Goal: Task Accomplishment & Management: Use online tool/utility

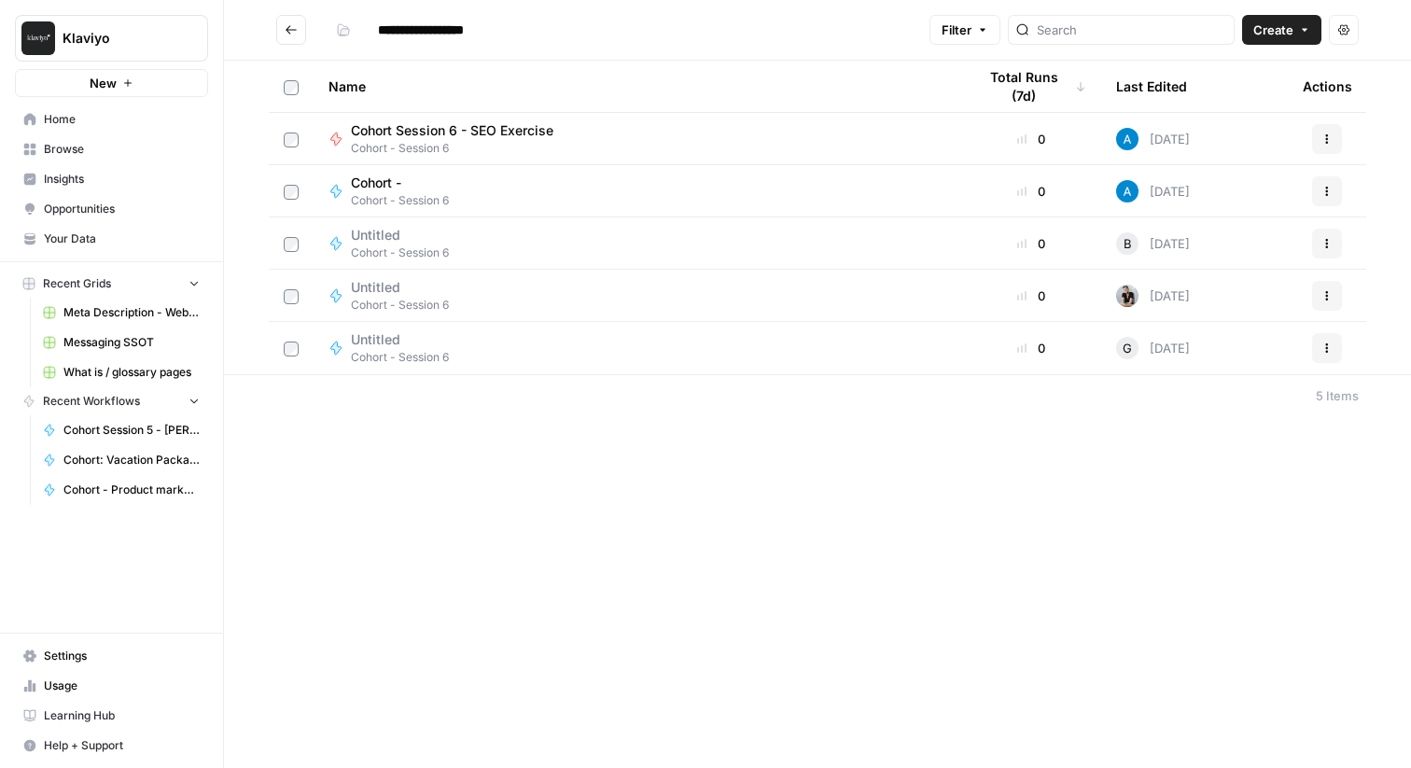
click at [591, 124] on div "Cohort Session 6 - SEO Exercise Cohort - Session 6" at bounding box center [638, 138] width 618 height 35
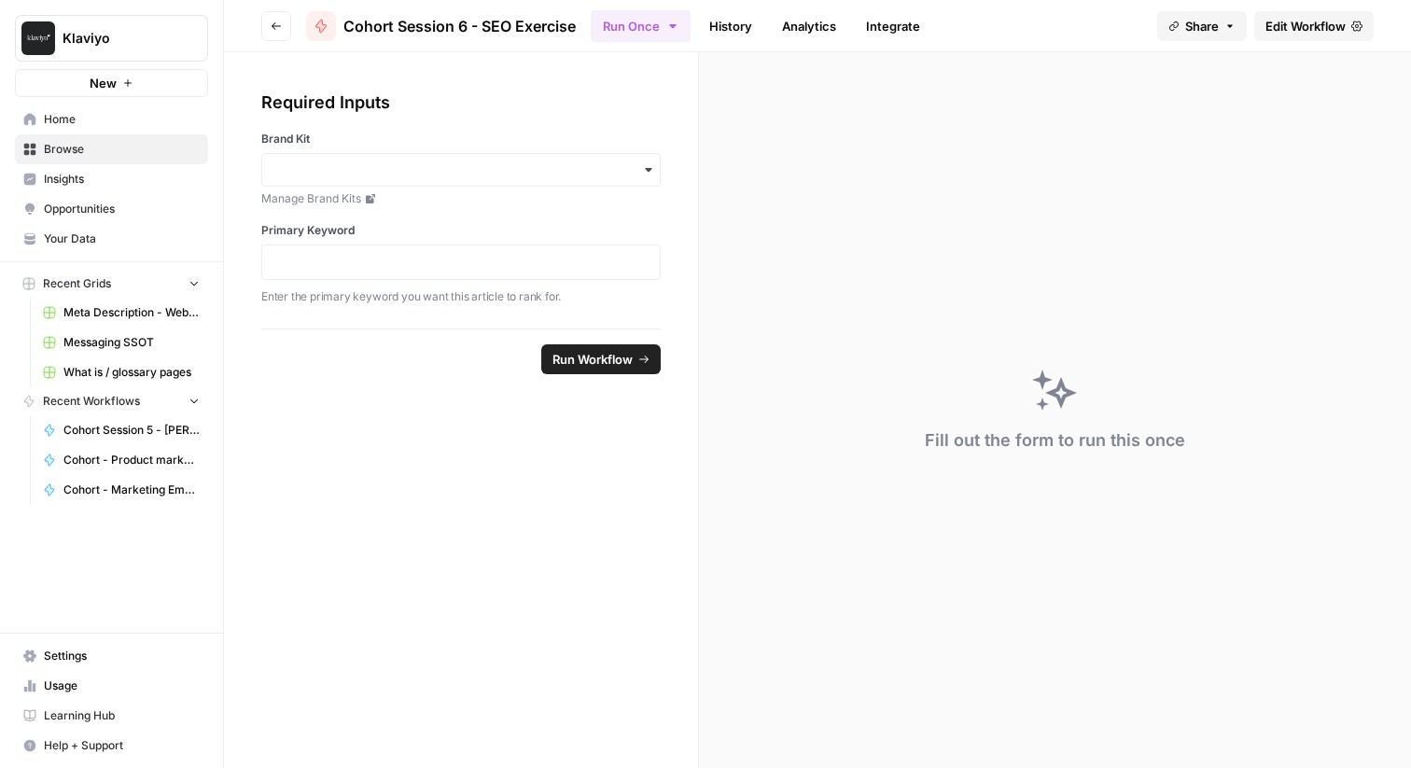
click at [282, 29] on button "Go back" at bounding box center [276, 26] width 30 height 30
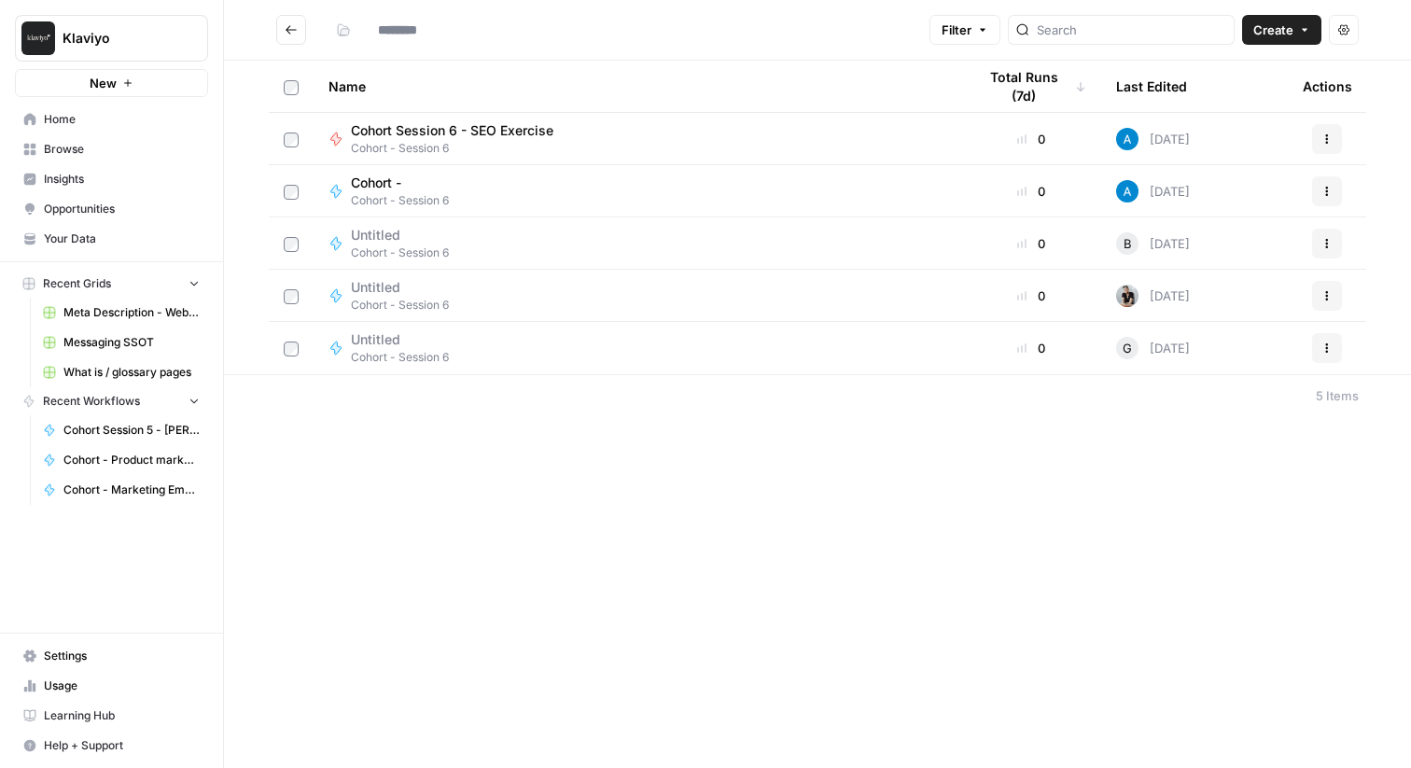
type input "**********"
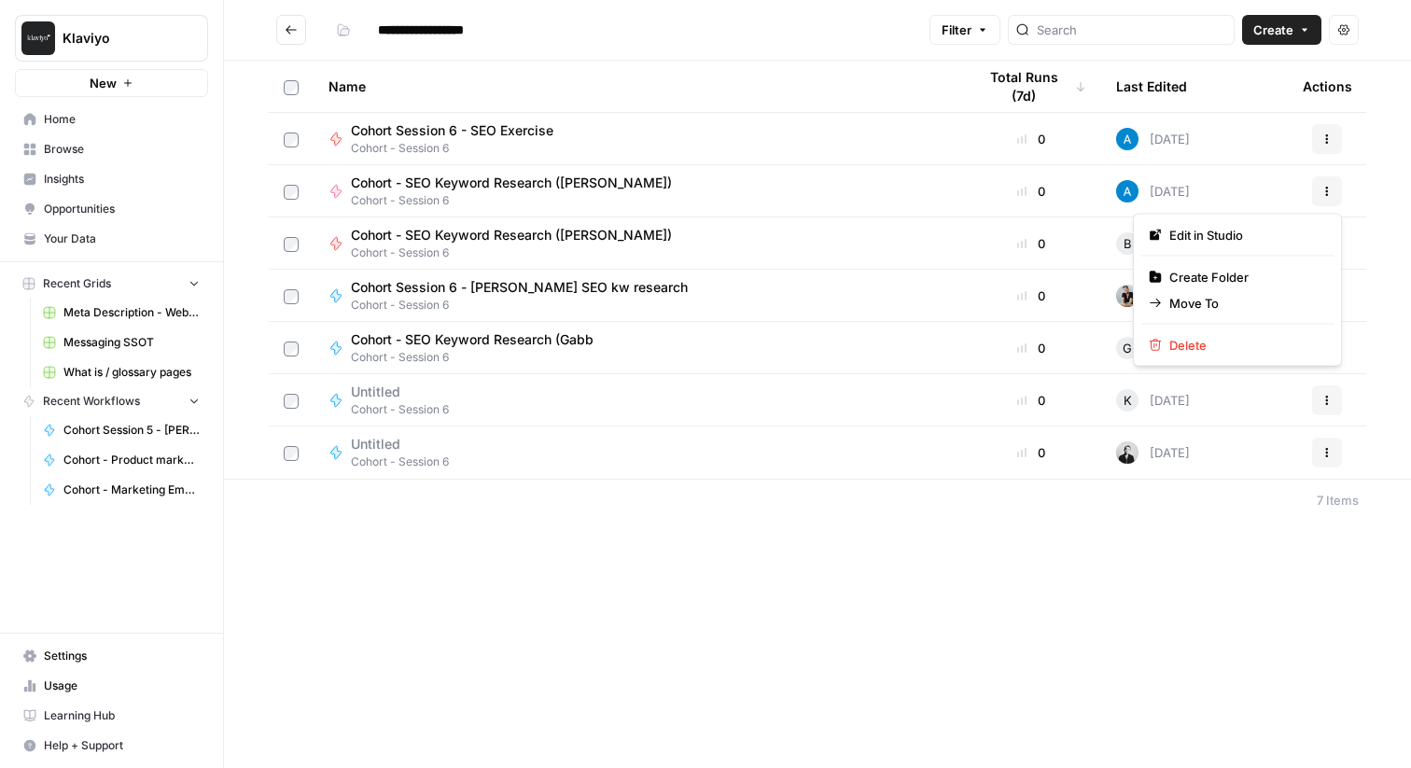
click at [1318, 192] on button "Actions" at bounding box center [1327, 191] width 30 height 30
click at [1384, 229] on div "Name Total Runs (7d) Last Edited Actions Cohort Session 6 - SEO Exercise Cohort…" at bounding box center [817, 270] width 1187 height 418
click at [1332, 194] on icon "button" at bounding box center [1327, 191] width 11 height 11
click at [1364, 187] on td "Actions" at bounding box center [1327, 190] width 78 height 51
click at [1320, 127] on button "Actions" at bounding box center [1327, 139] width 30 height 30
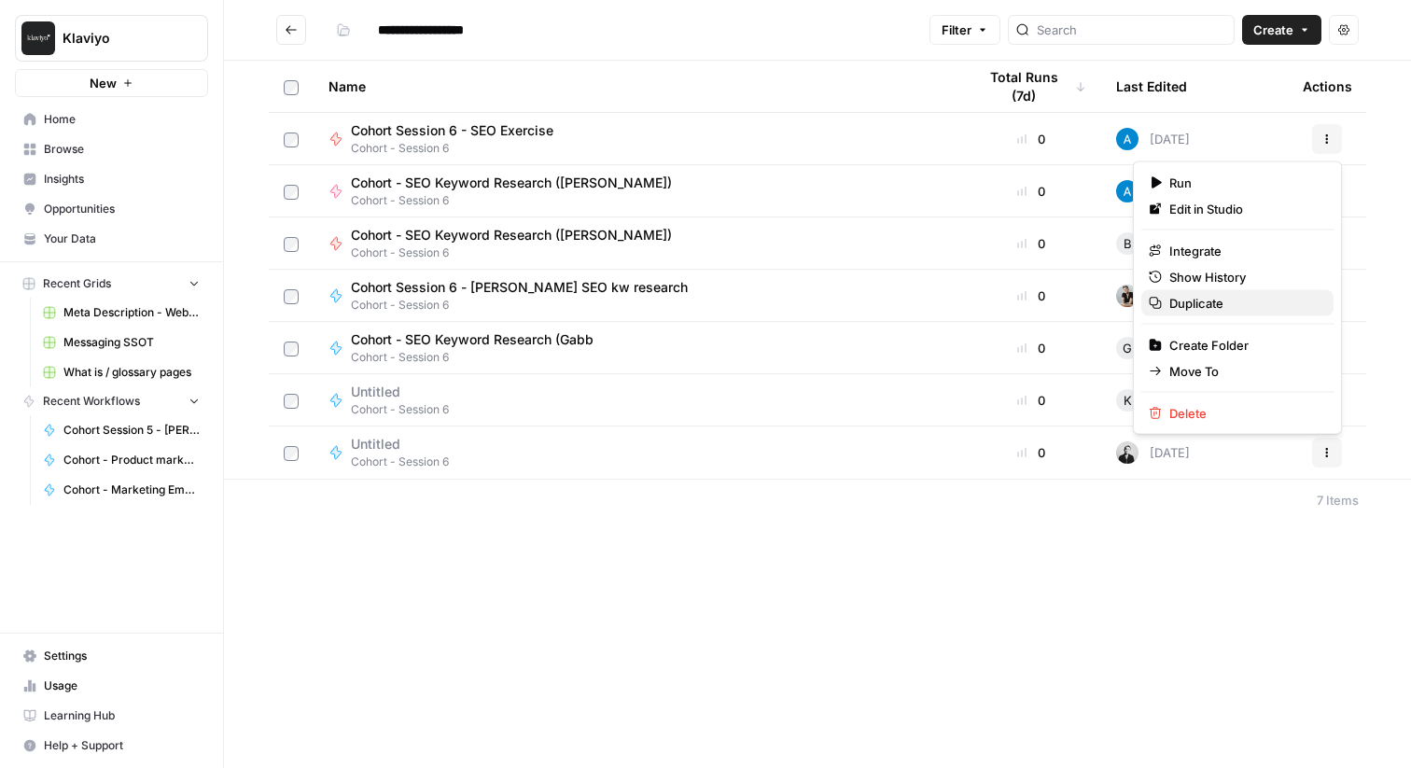
click at [1258, 300] on span "Duplicate" at bounding box center [1244, 303] width 149 height 19
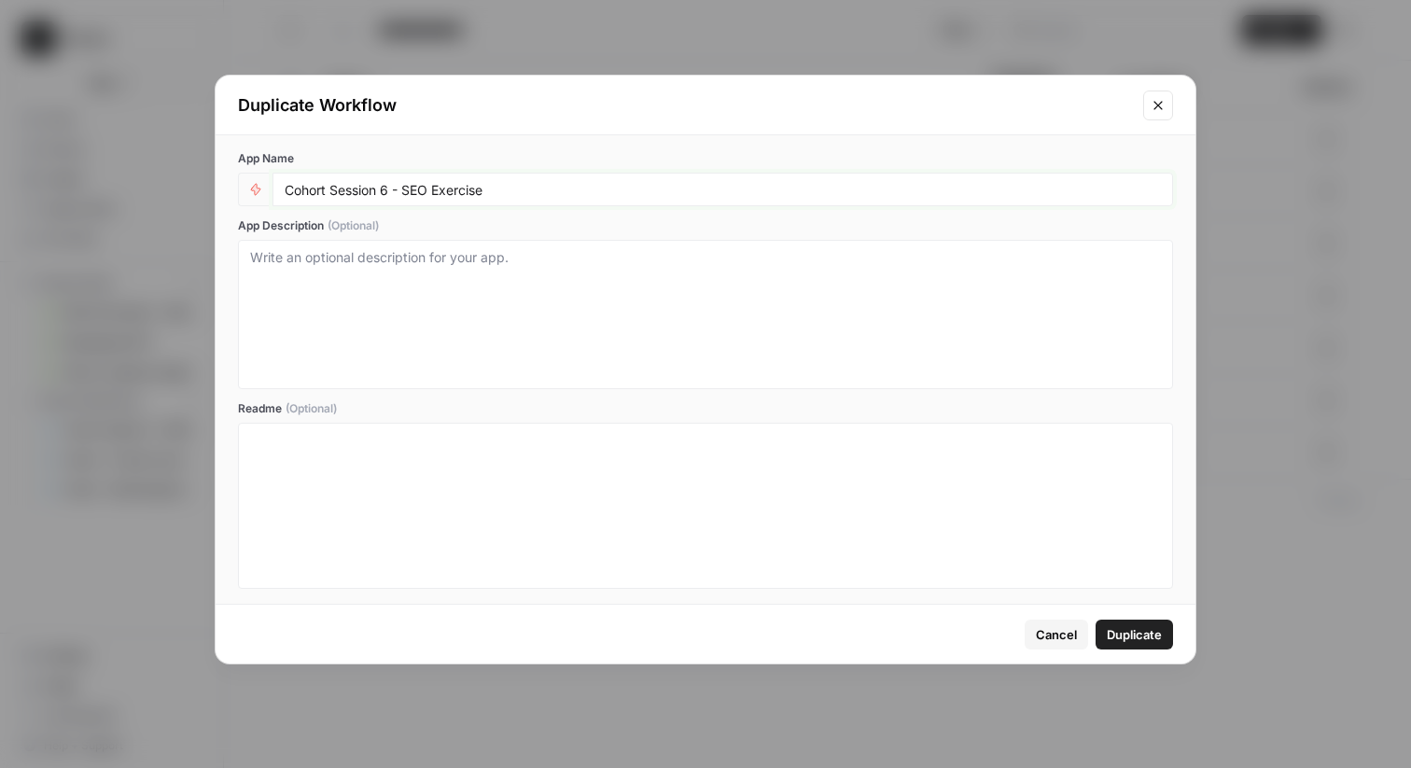
click at [565, 196] on input "Cohort Session 6 - SEO Exercise" at bounding box center [723, 189] width 877 height 17
type input "Cohort Session 6 - SEO Exercise ([PERSON_NAME])"
click at [1154, 630] on span "Duplicate" at bounding box center [1134, 634] width 55 height 19
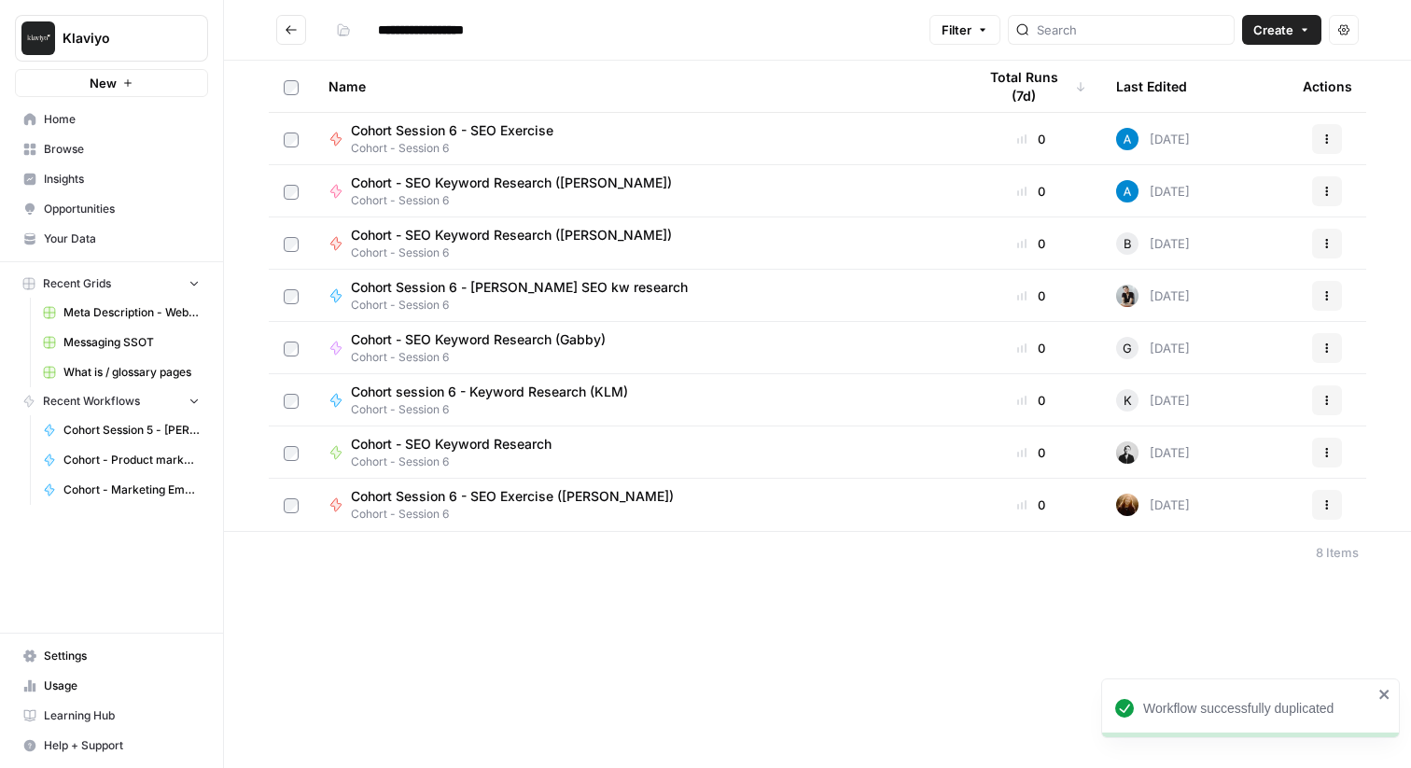
click at [851, 512] on div "Cohort Session 6 - SEO Exercise ([PERSON_NAME]) Cohort - Session 6" at bounding box center [638, 504] width 618 height 35
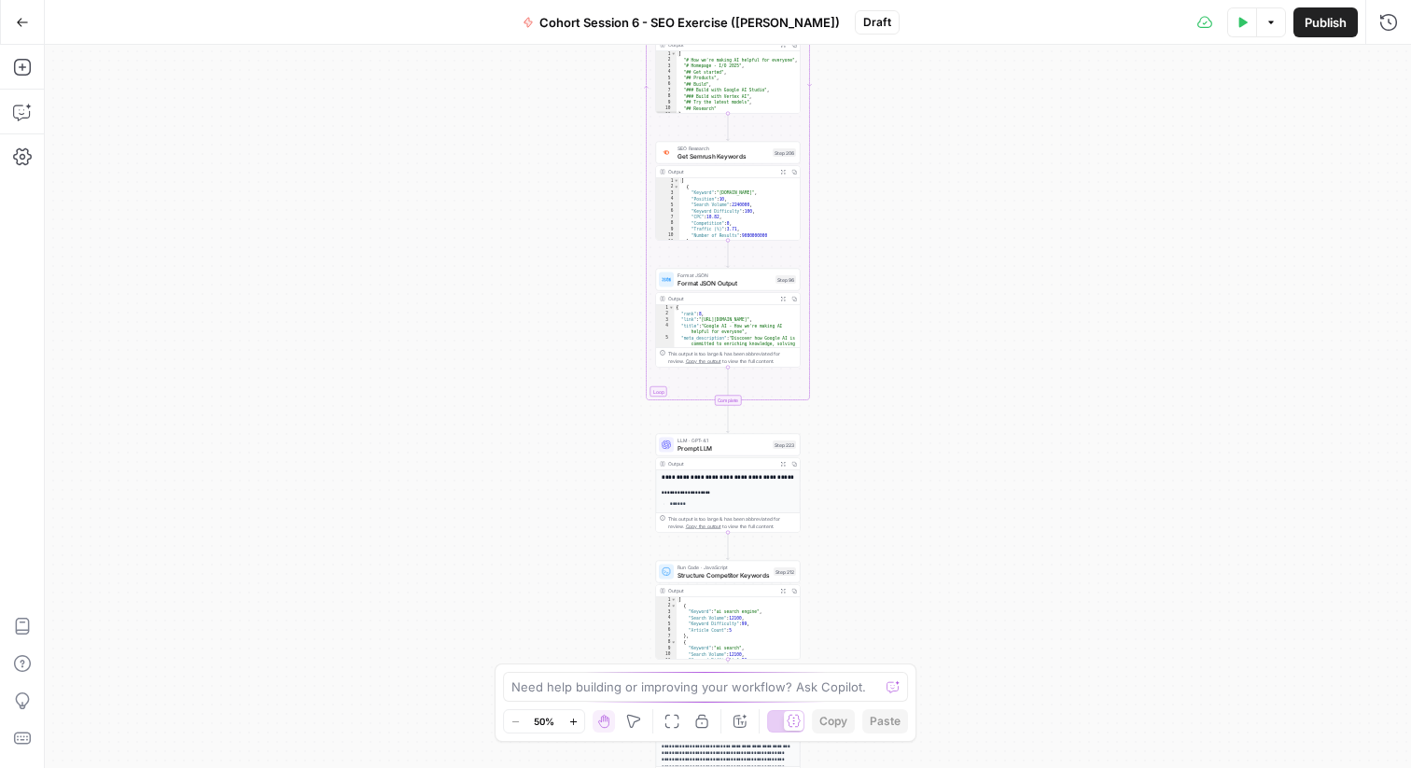
click at [856, 203] on div "Workflow Input Settings Inputs Google Search Perform Google Search Step 51 Outp…" at bounding box center [728, 406] width 1367 height 723
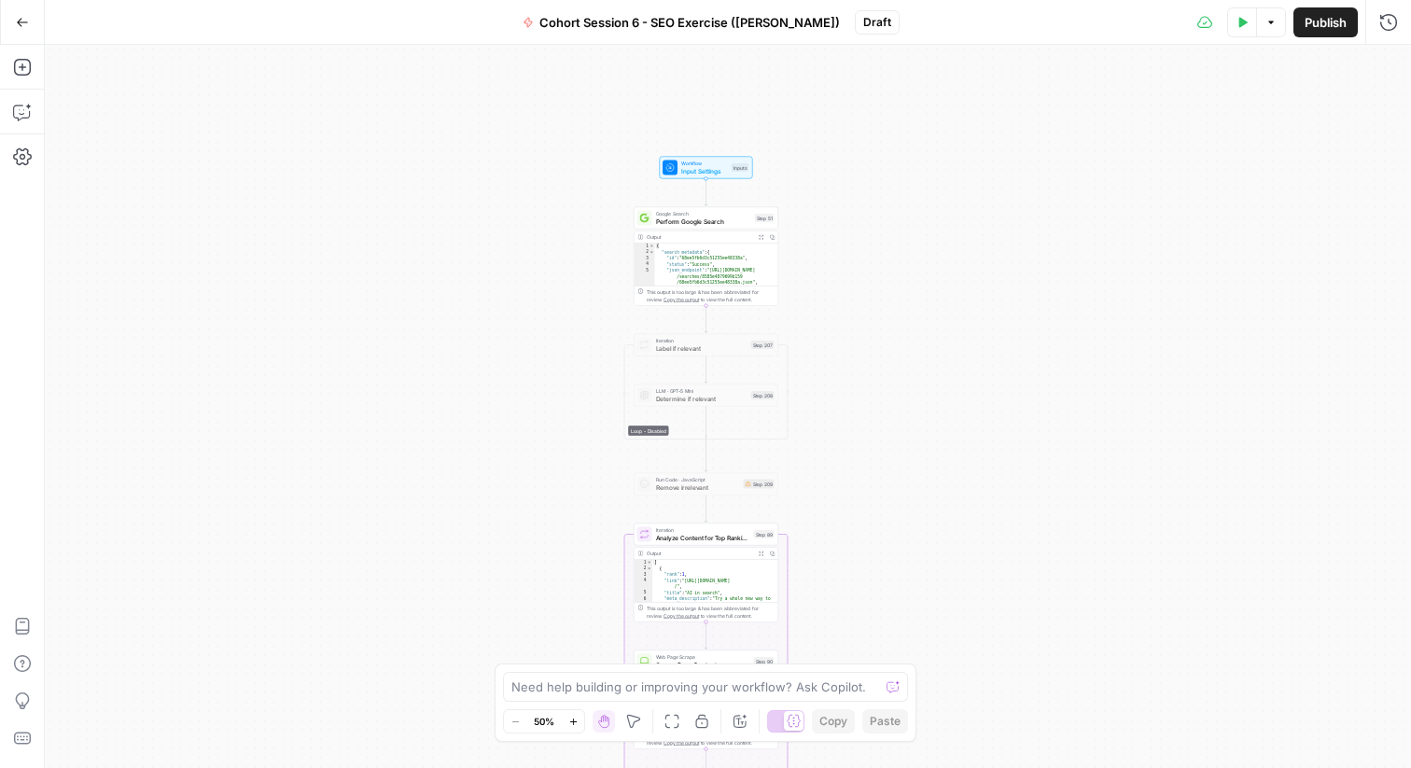
click at [17, 21] on icon "button" at bounding box center [22, 22] width 13 height 13
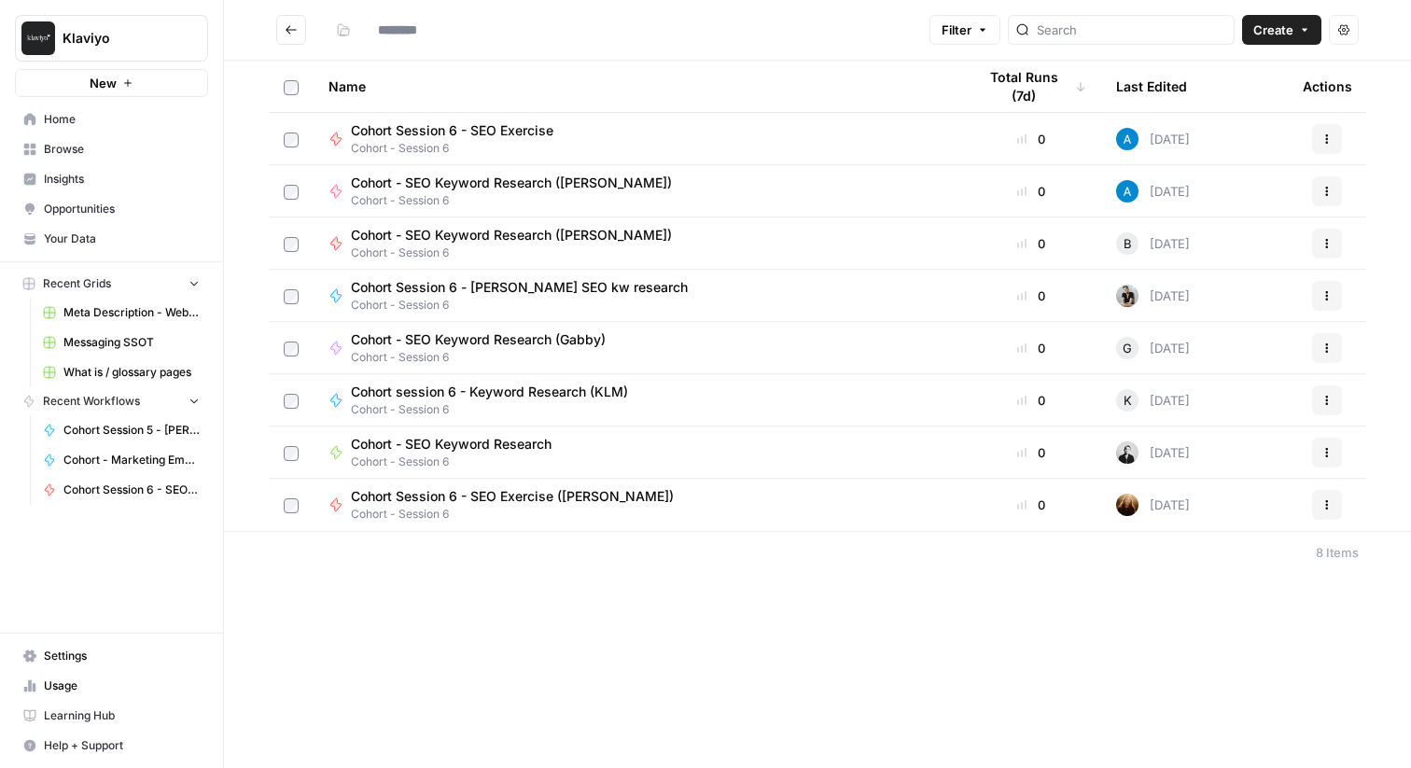
type input "**********"
click at [640, 126] on div "Cohort Session 6 - SEO Exercise Cohort - Session 6" at bounding box center [638, 138] width 618 height 35
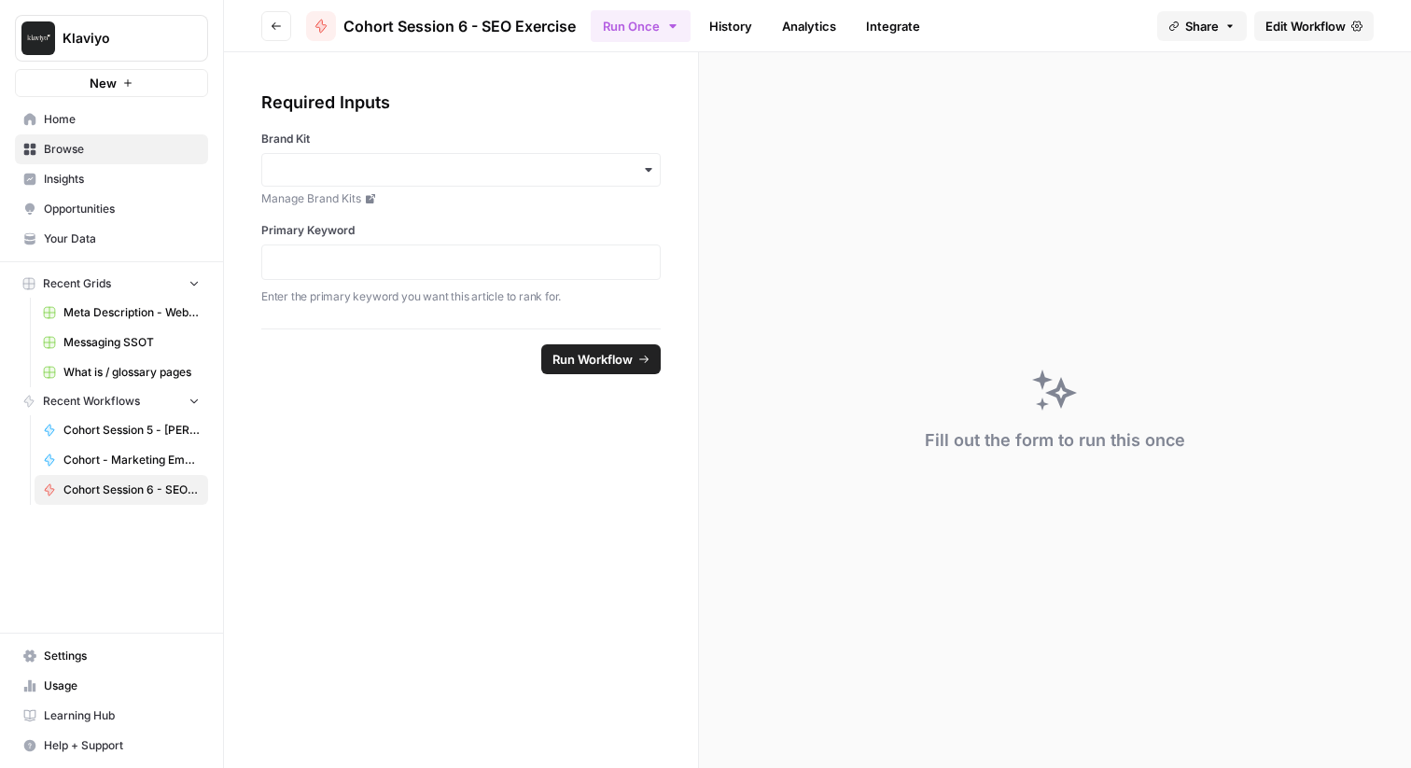
click at [1242, 25] on button "Share" at bounding box center [1202, 26] width 90 height 30
click at [1297, 26] on span "Edit Workflow" at bounding box center [1306, 26] width 80 height 19
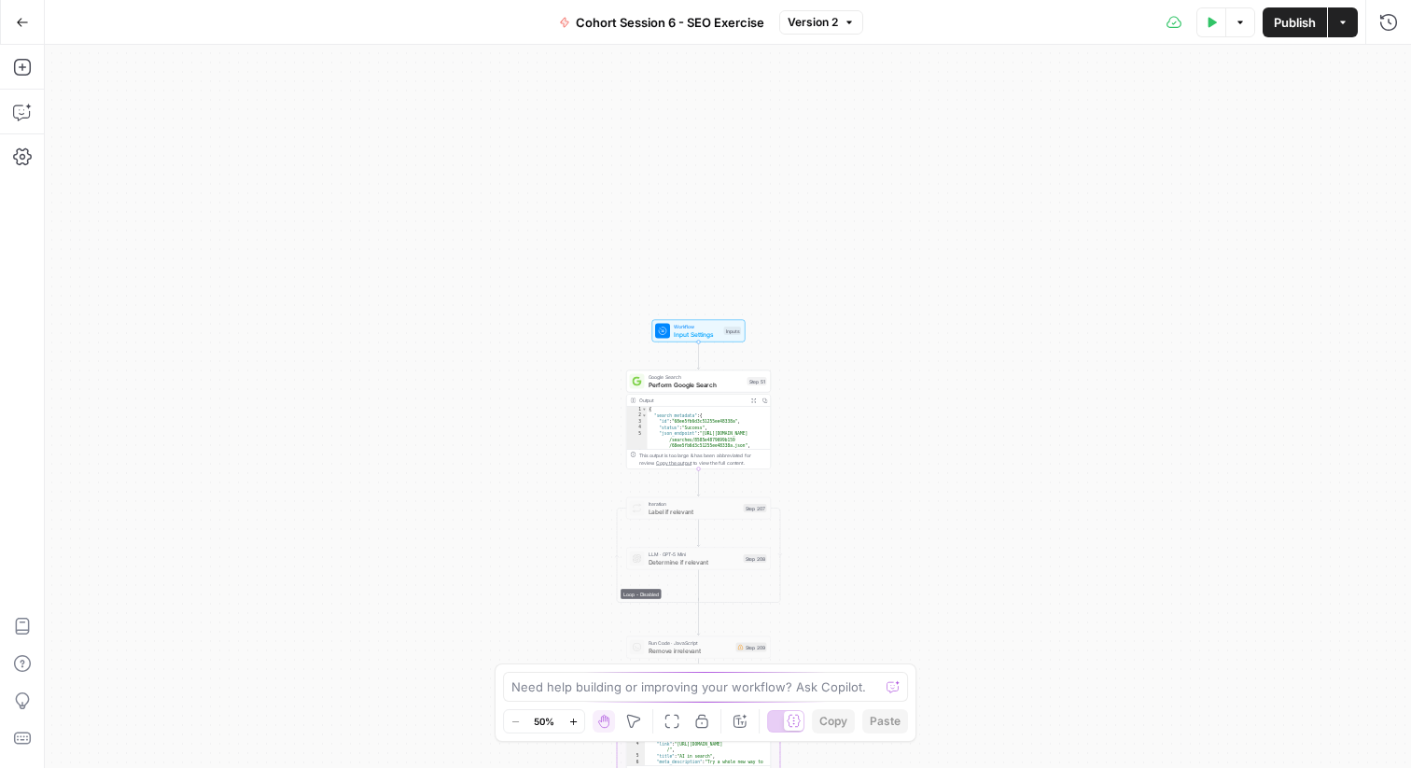
click at [836, 24] on span "Version 2" at bounding box center [813, 22] width 50 height 17
click at [869, 116] on span "Version 1" at bounding box center [934, 110] width 276 height 19
click at [828, 24] on icon "button" at bounding box center [828, 22] width 11 height 11
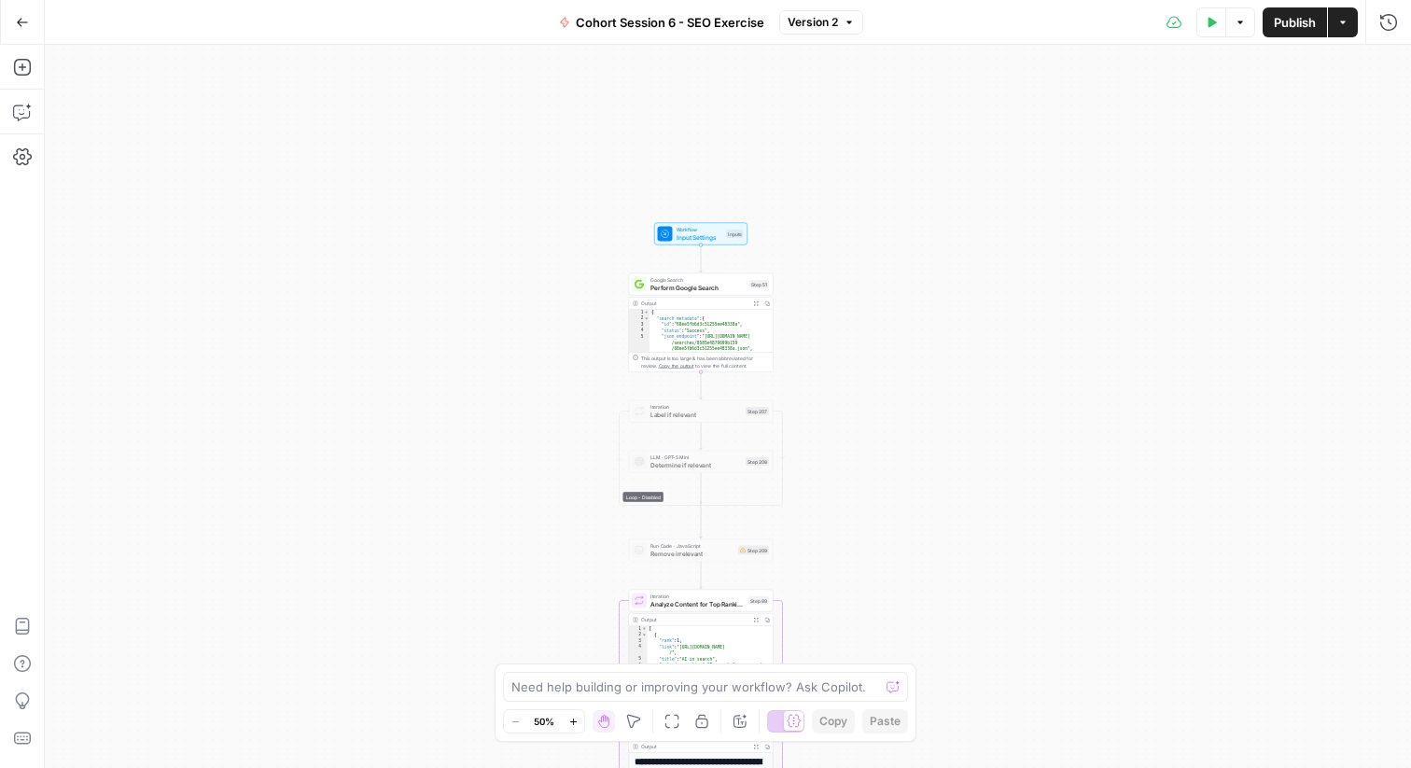
click at [17, 8] on button "Go Back" at bounding box center [23, 23] width 34 height 34
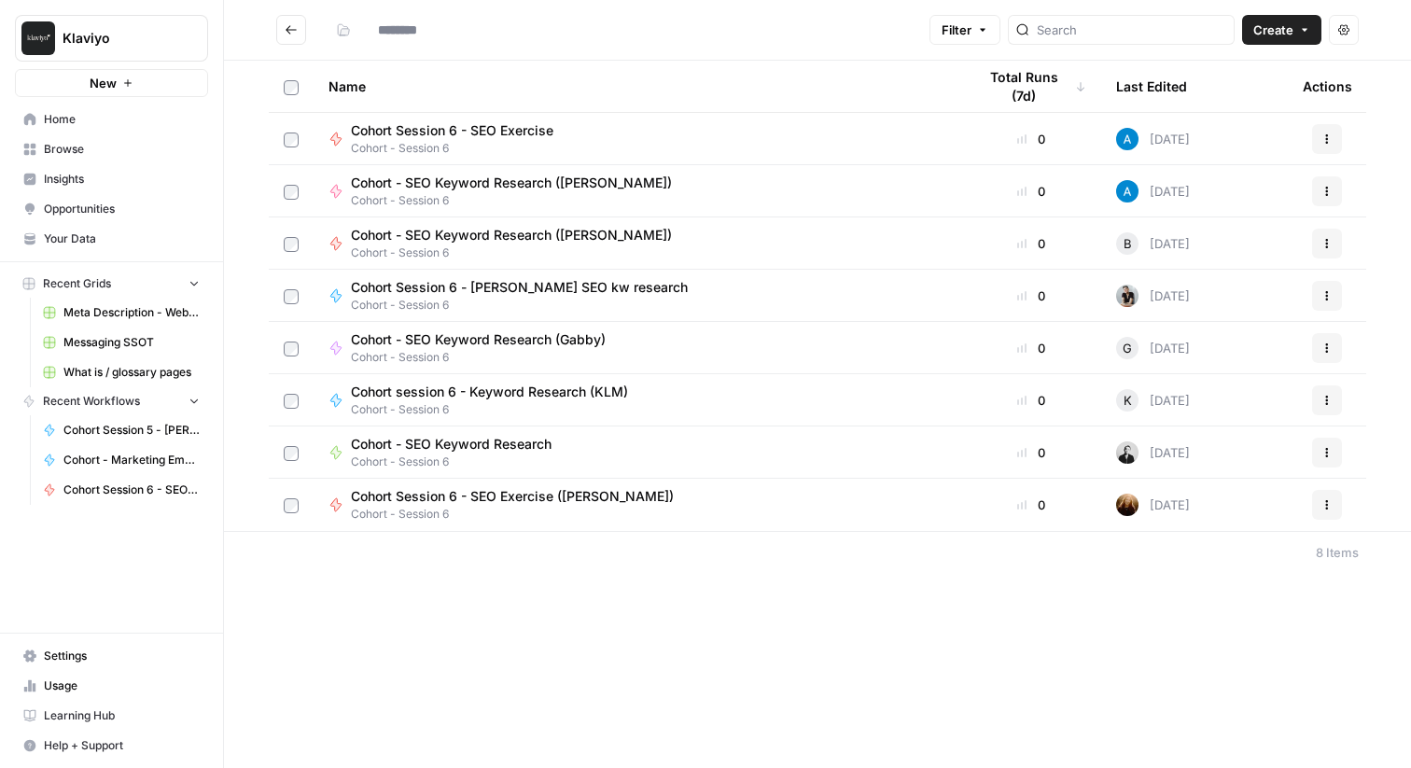
type input "**********"
click at [488, 187] on span "Cohort - SEO Keyword Research ([PERSON_NAME])" at bounding box center [511, 183] width 321 height 19
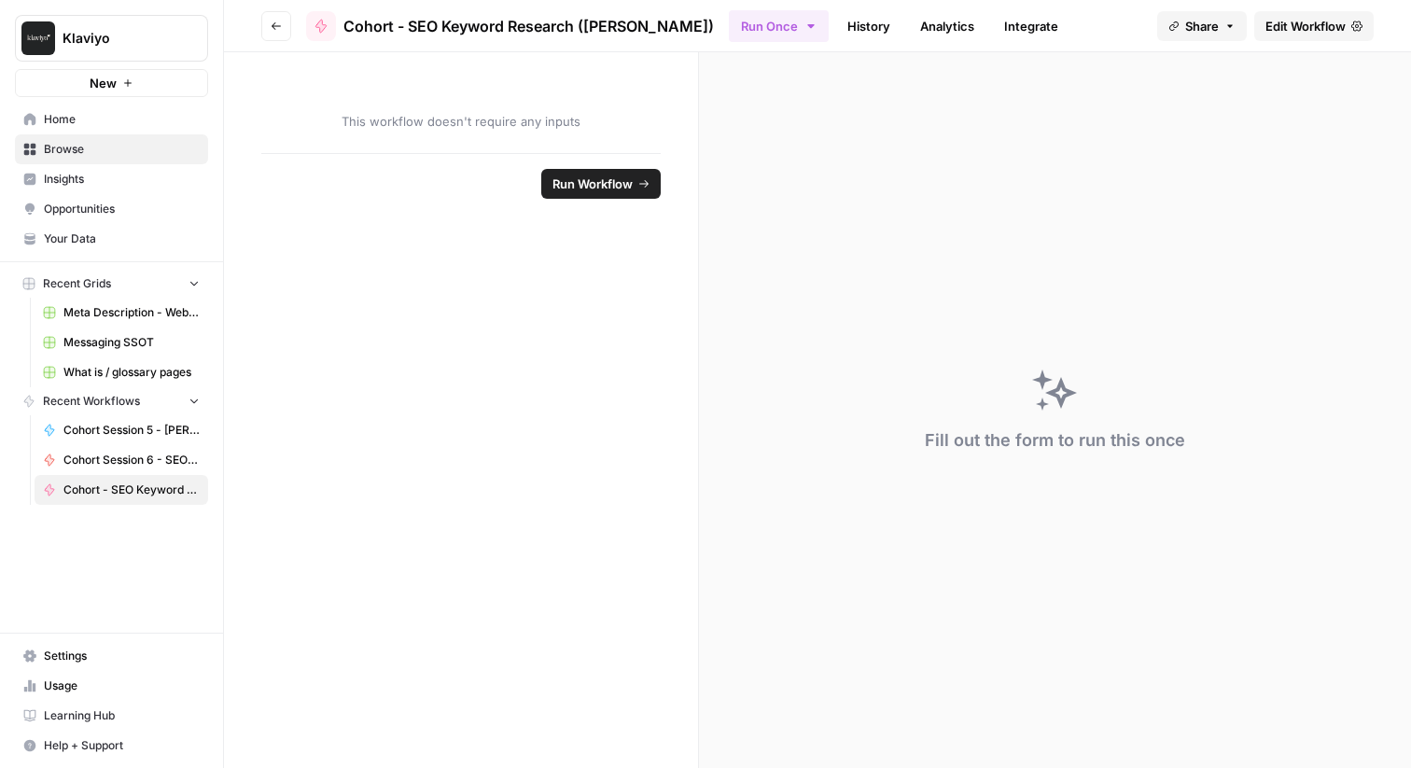
click at [1336, 17] on span "Edit Workflow" at bounding box center [1306, 26] width 80 height 19
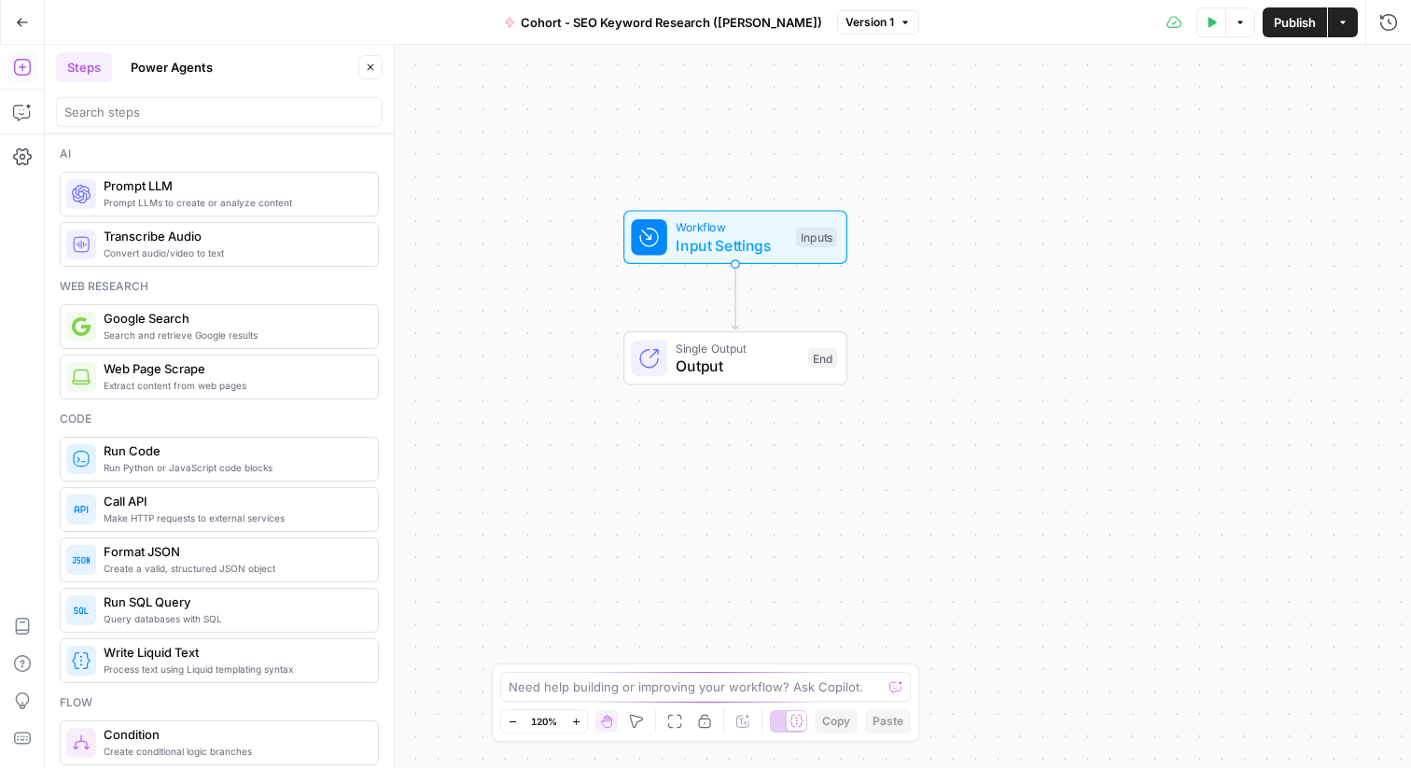
click at [1351, 20] on button "Actions" at bounding box center [1343, 22] width 30 height 30
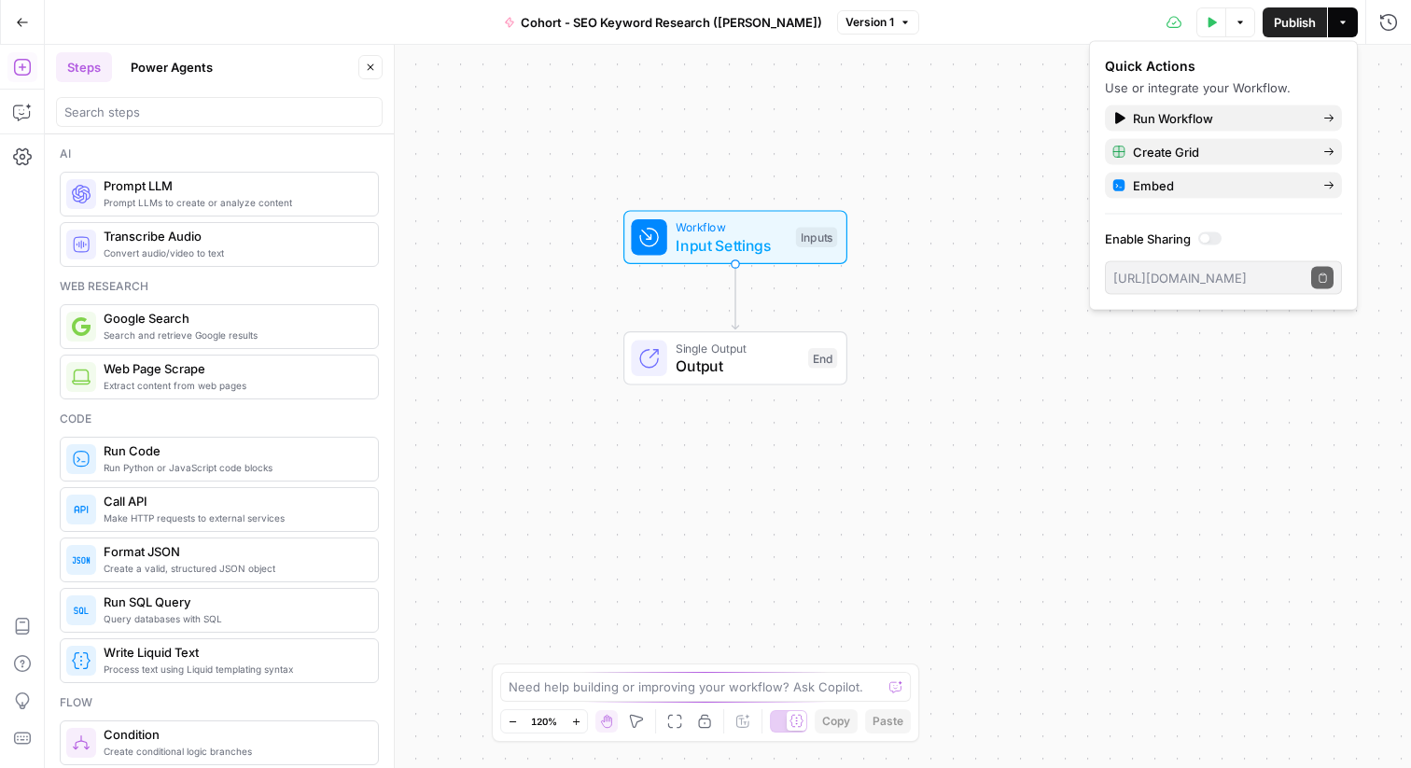
click at [873, 93] on div "Workflow Input Settings Inputs Single Output Output End" at bounding box center [728, 406] width 1367 height 723
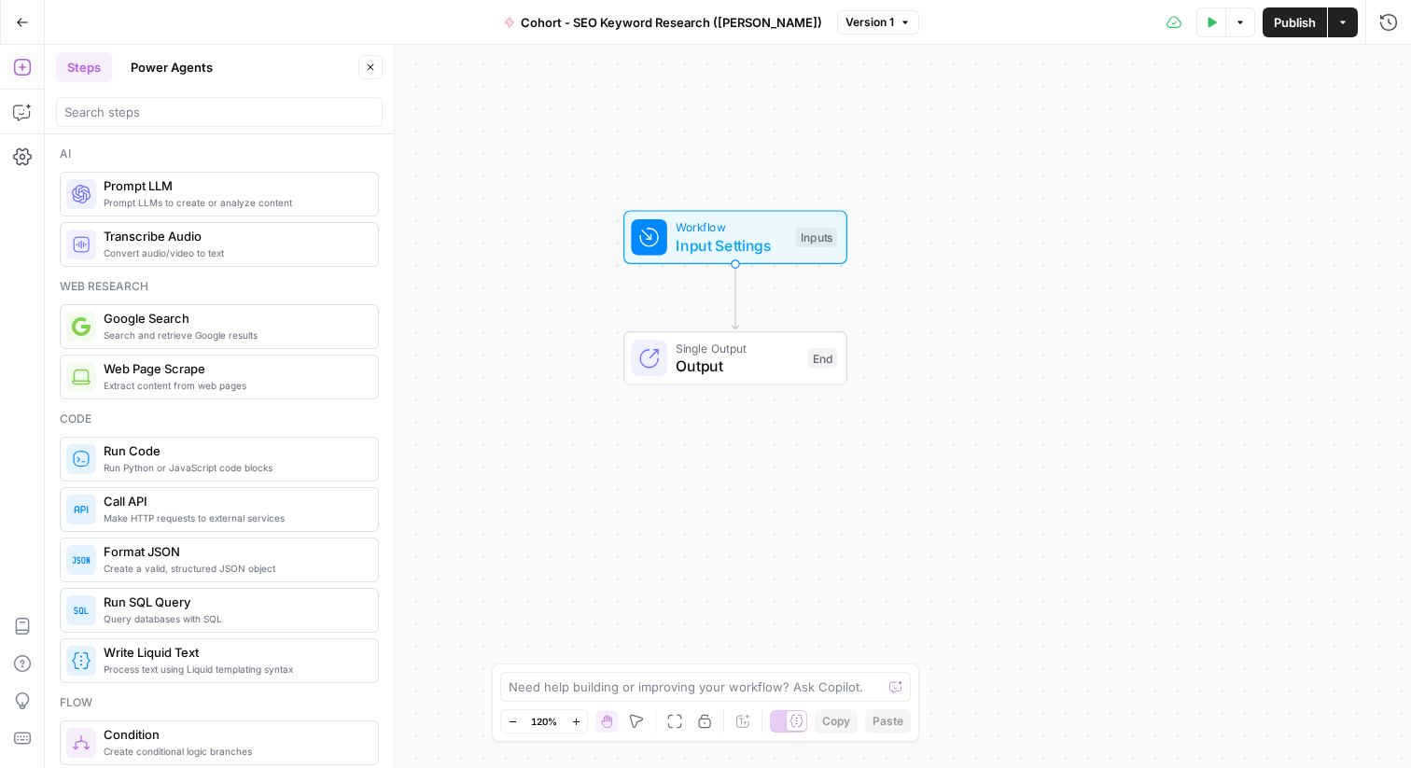
click at [18, 16] on icon "button" at bounding box center [22, 22] width 13 height 13
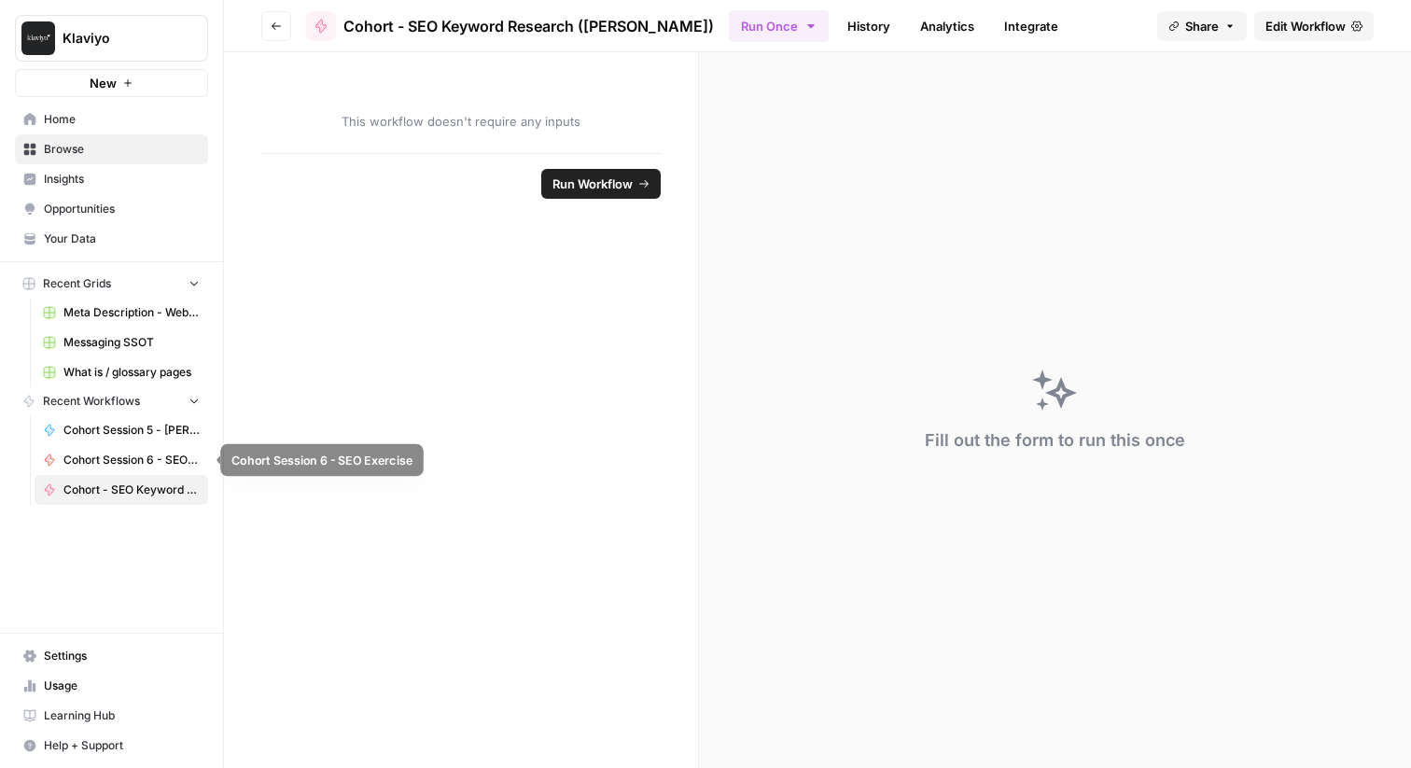
click at [133, 455] on span "Cohort Session 6 - SEO Exercise" at bounding box center [131, 460] width 136 height 17
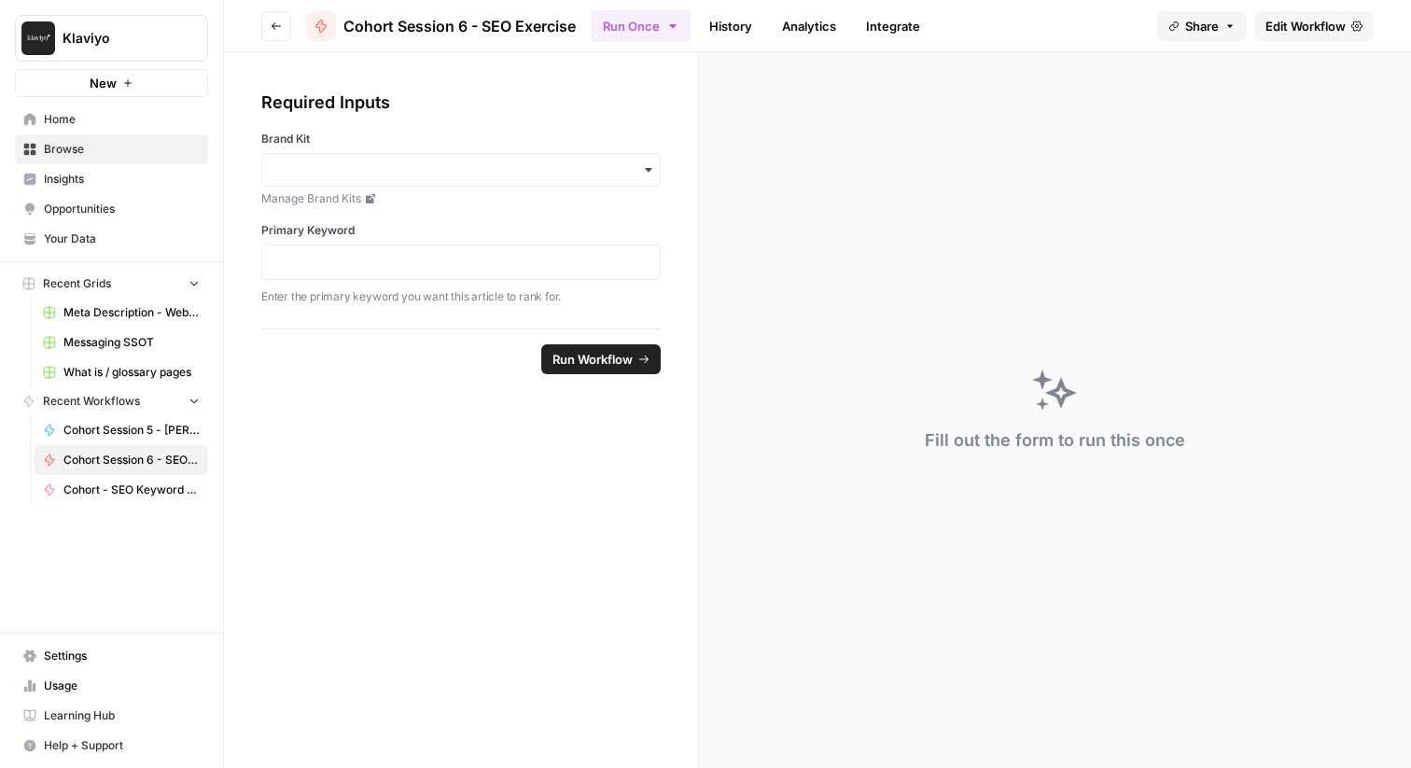
click at [130, 493] on span "Cohort - SEO Keyword Research ([PERSON_NAME])" at bounding box center [131, 490] width 136 height 17
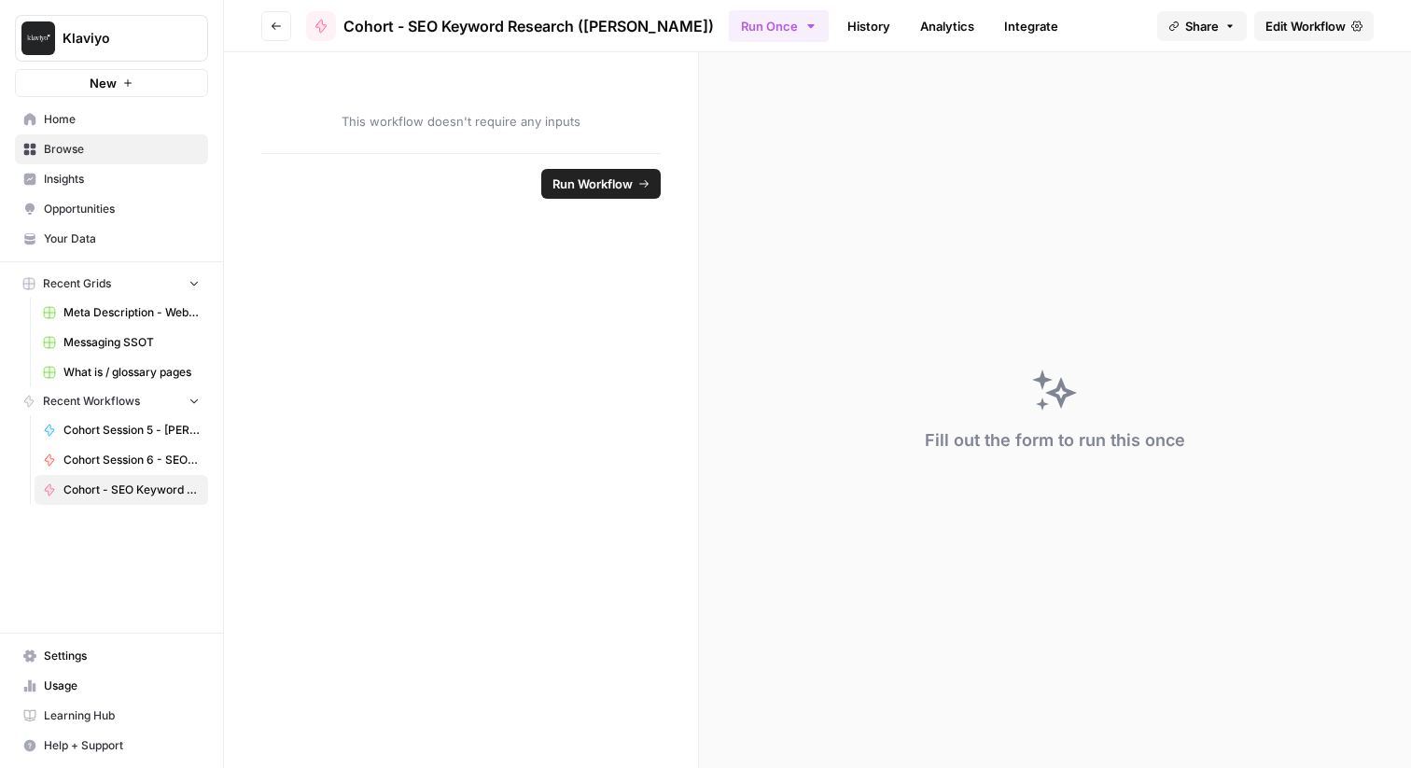
click at [138, 457] on span "Cohort Session 6 - SEO Exercise" at bounding box center [131, 460] width 136 height 17
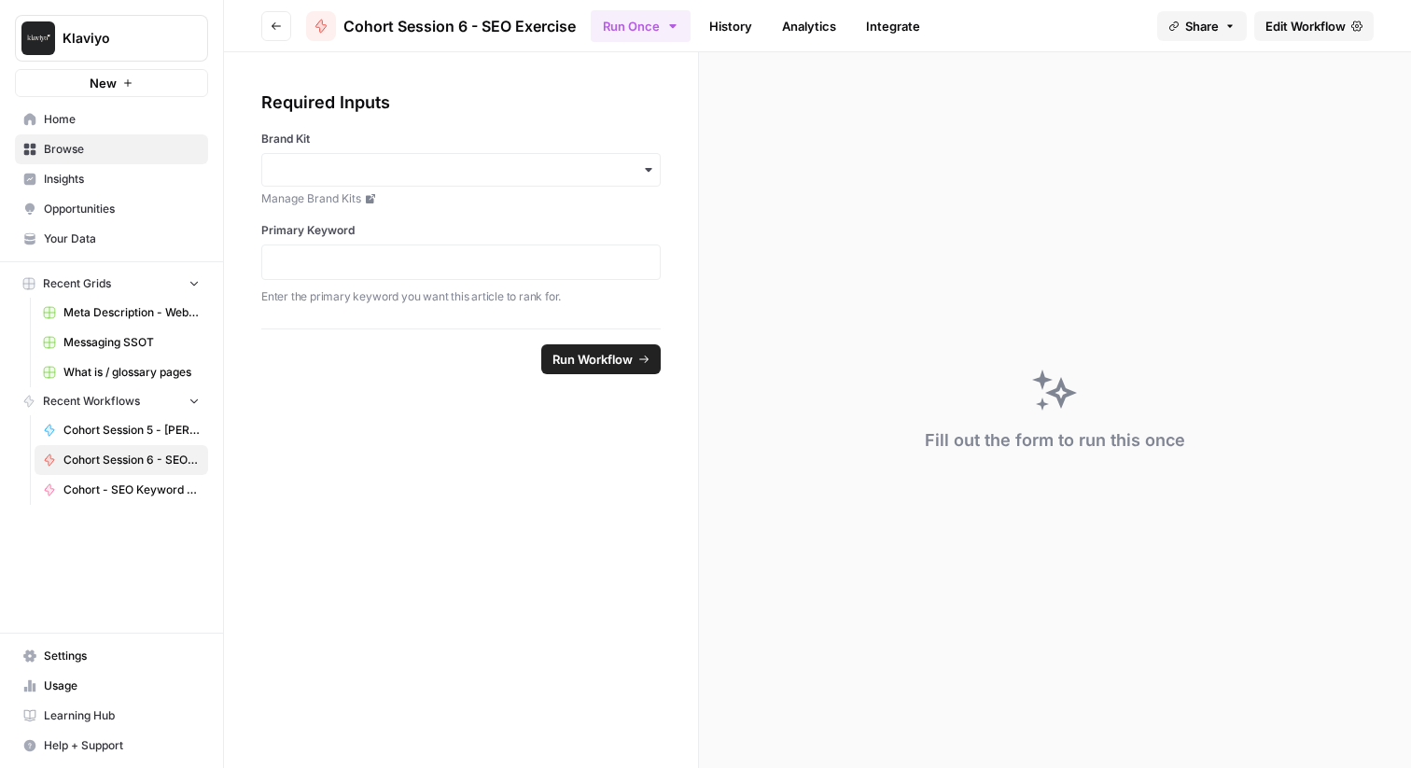
click at [271, 38] on button "Go back" at bounding box center [276, 26] width 30 height 30
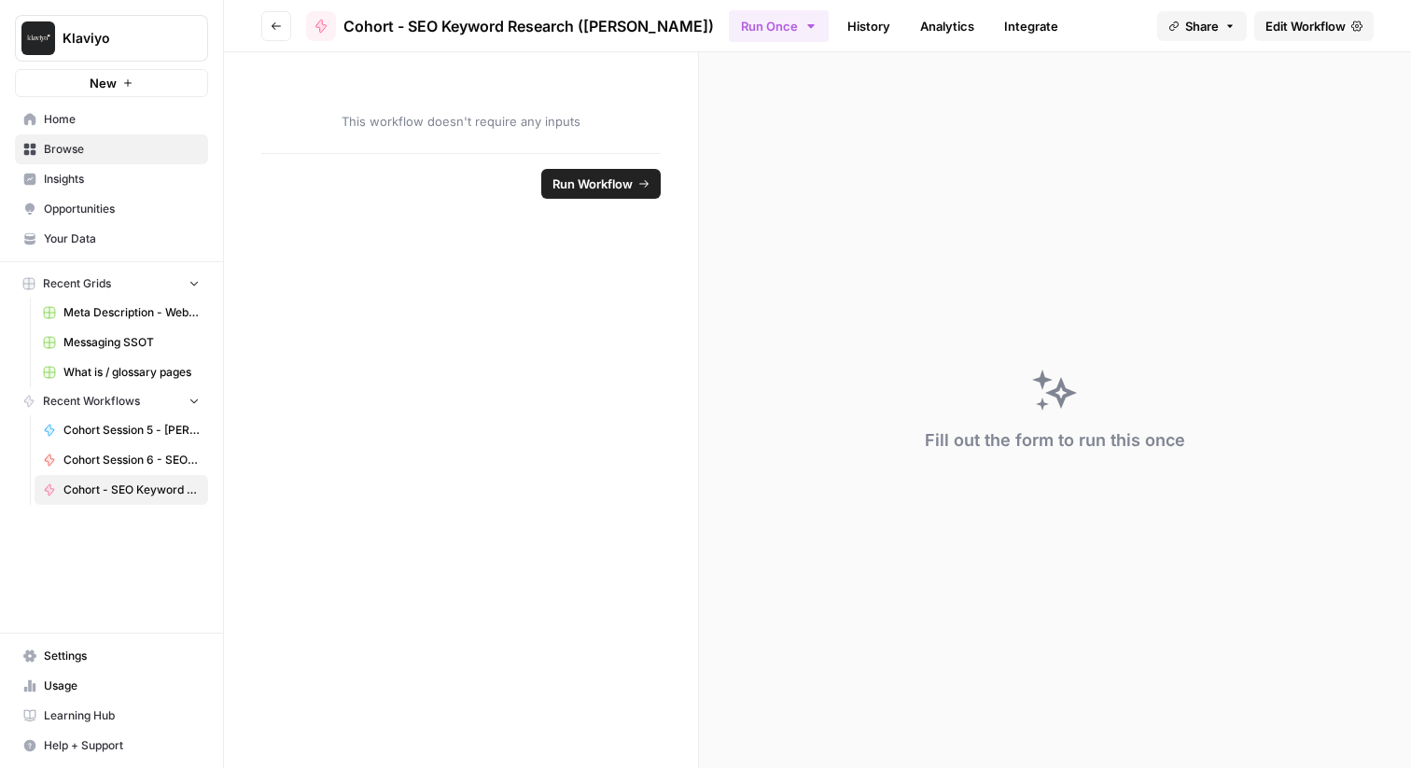
click at [278, 26] on icon "button" at bounding box center [276, 26] width 11 height 11
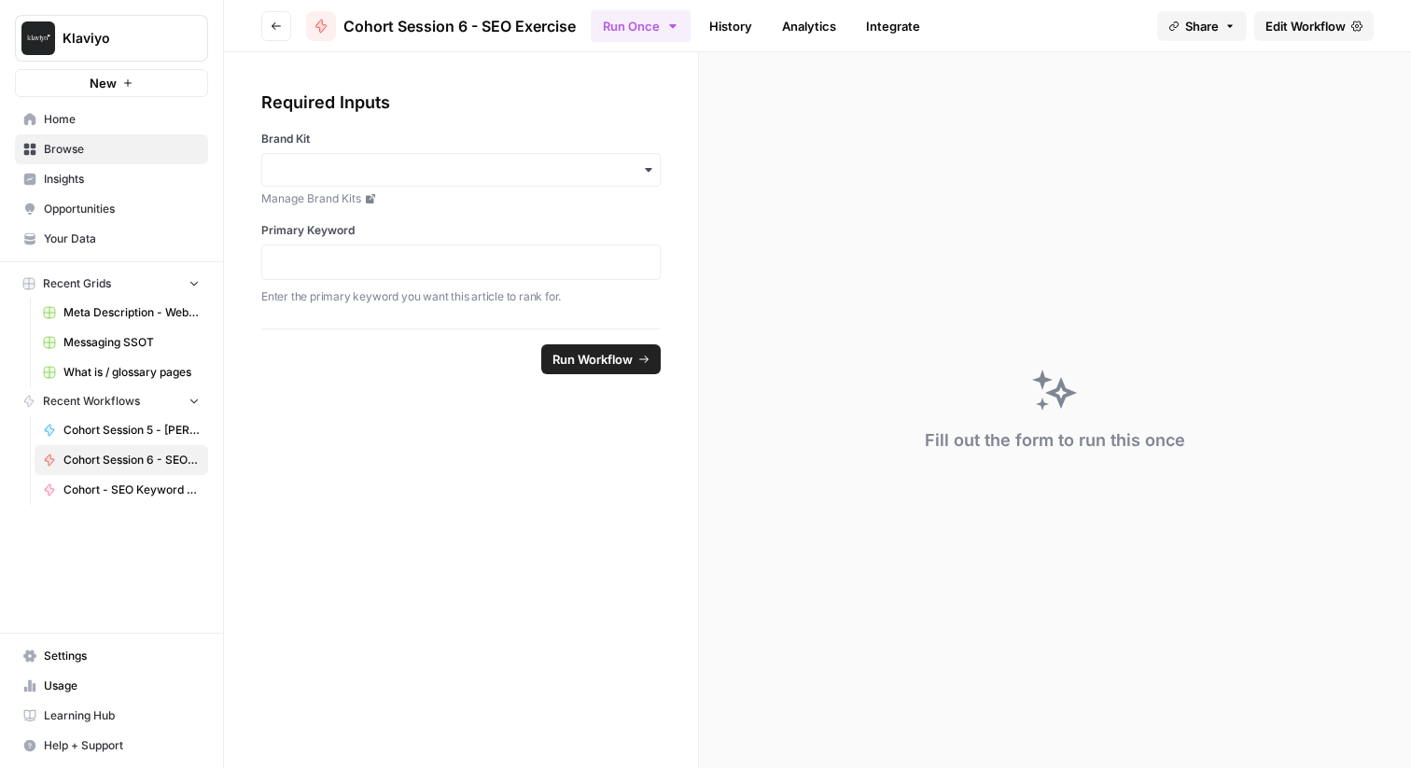
click at [278, 26] on icon "button" at bounding box center [276, 26] width 11 height 11
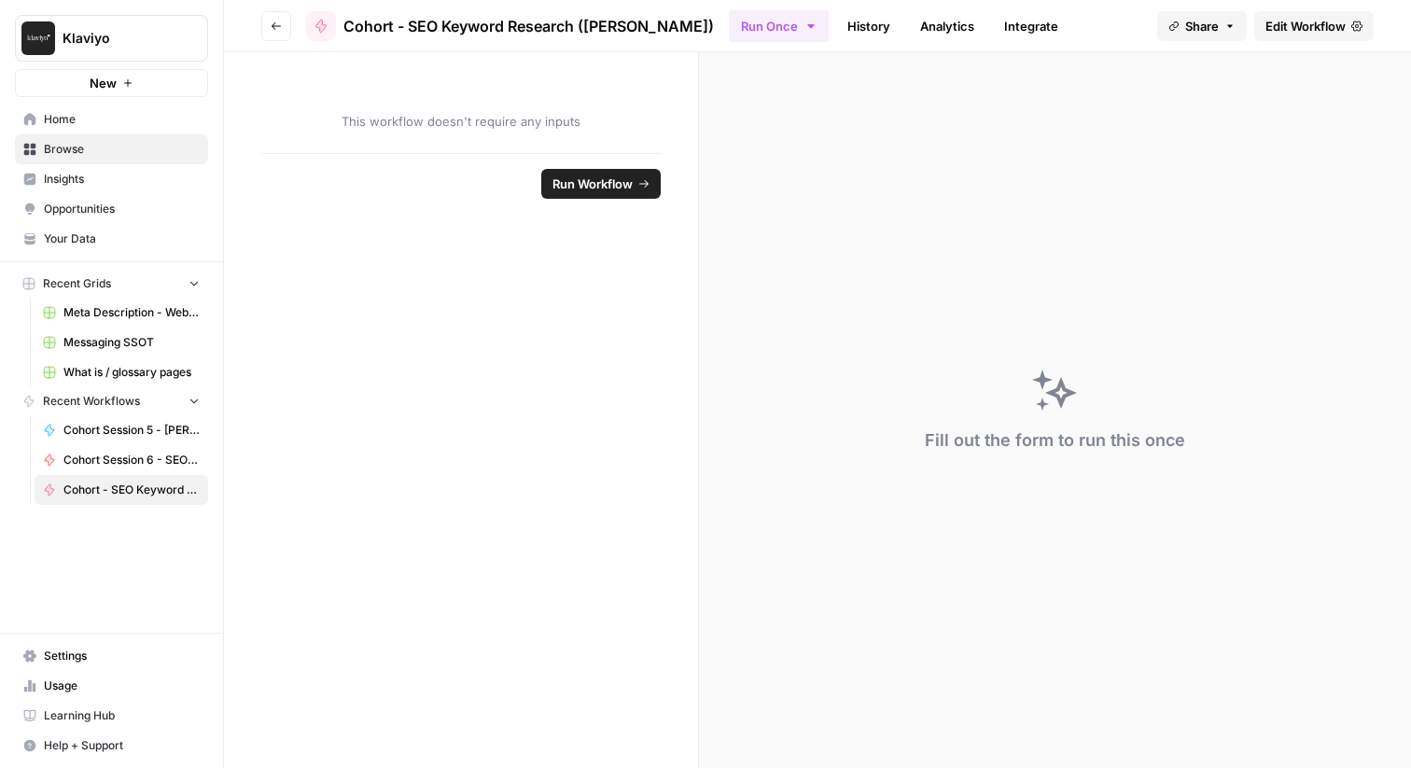
click at [278, 26] on icon "button" at bounding box center [276, 26] width 11 height 11
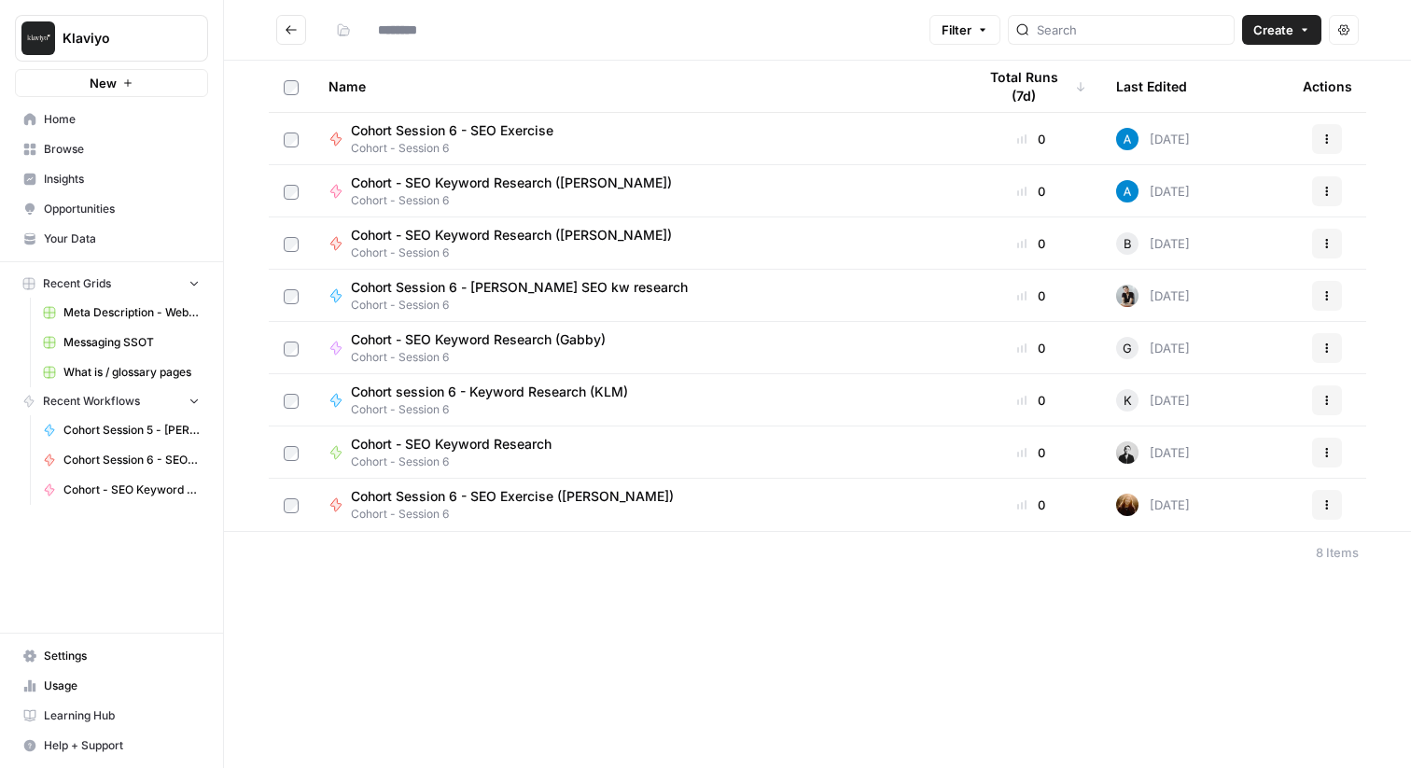
type input "**********"
click at [1251, 512] on td "[DATE]" at bounding box center [1194, 505] width 187 height 52
click at [950, 512] on td "Cohort Session 6 - SEO Exercise ([PERSON_NAME]) Cohort - Session 6" at bounding box center [638, 505] width 648 height 52
click at [591, 495] on span "Cohort Session 6 - SEO Exercise ([PERSON_NAME])" at bounding box center [512, 496] width 323 height 19
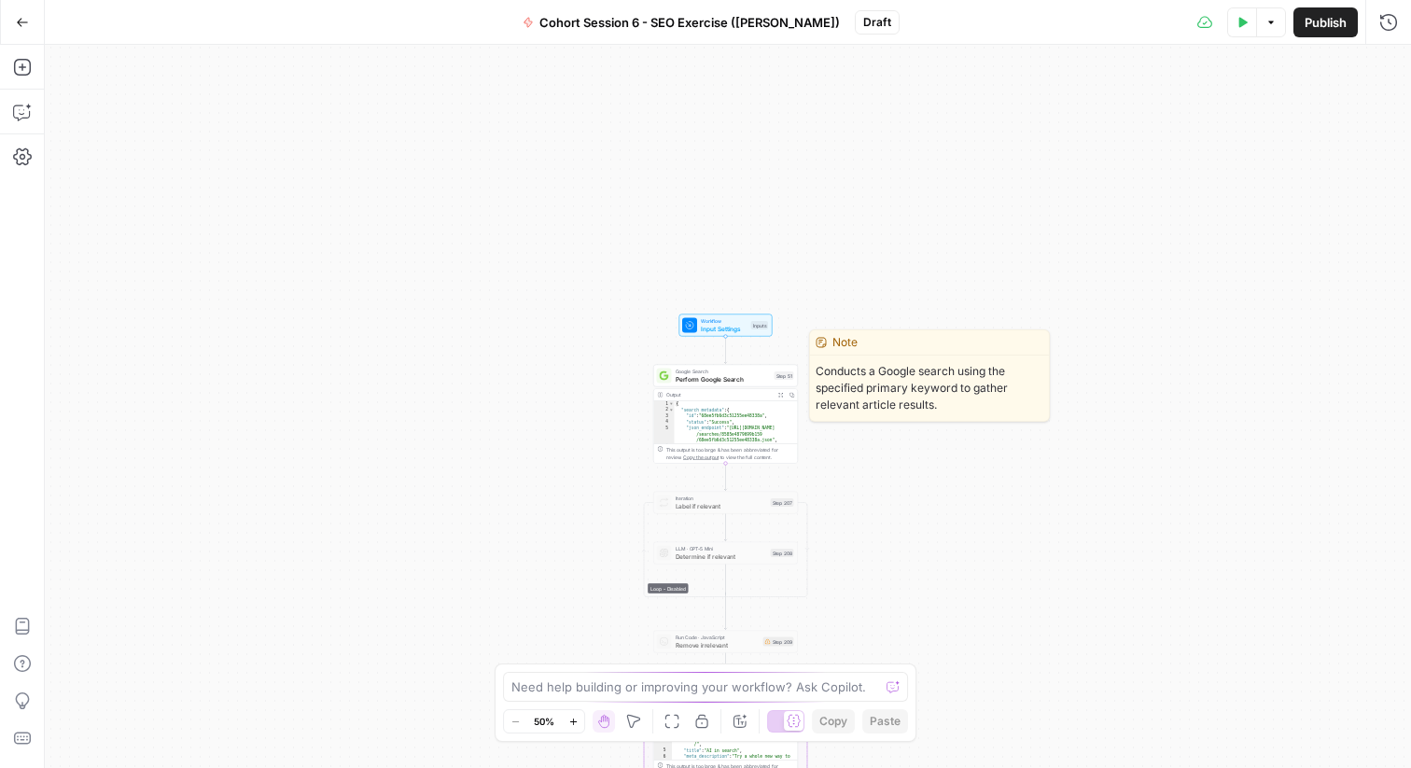
click at [722, 372] on span "Google Search" at bounding box center [723, 371] width 95 height 7
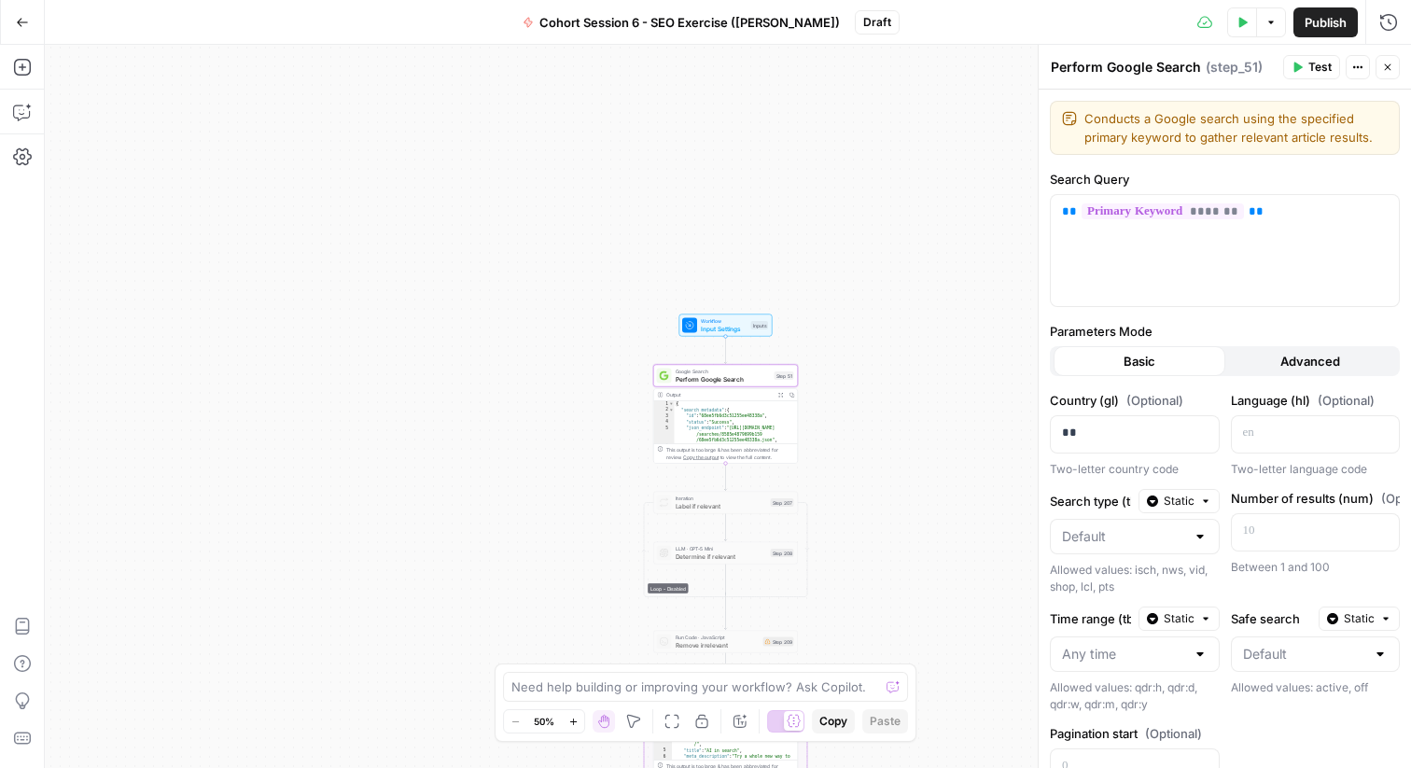
click at [1326, 352] on span "Advanced" at bounding box center [1311, 361] width 60 height 19
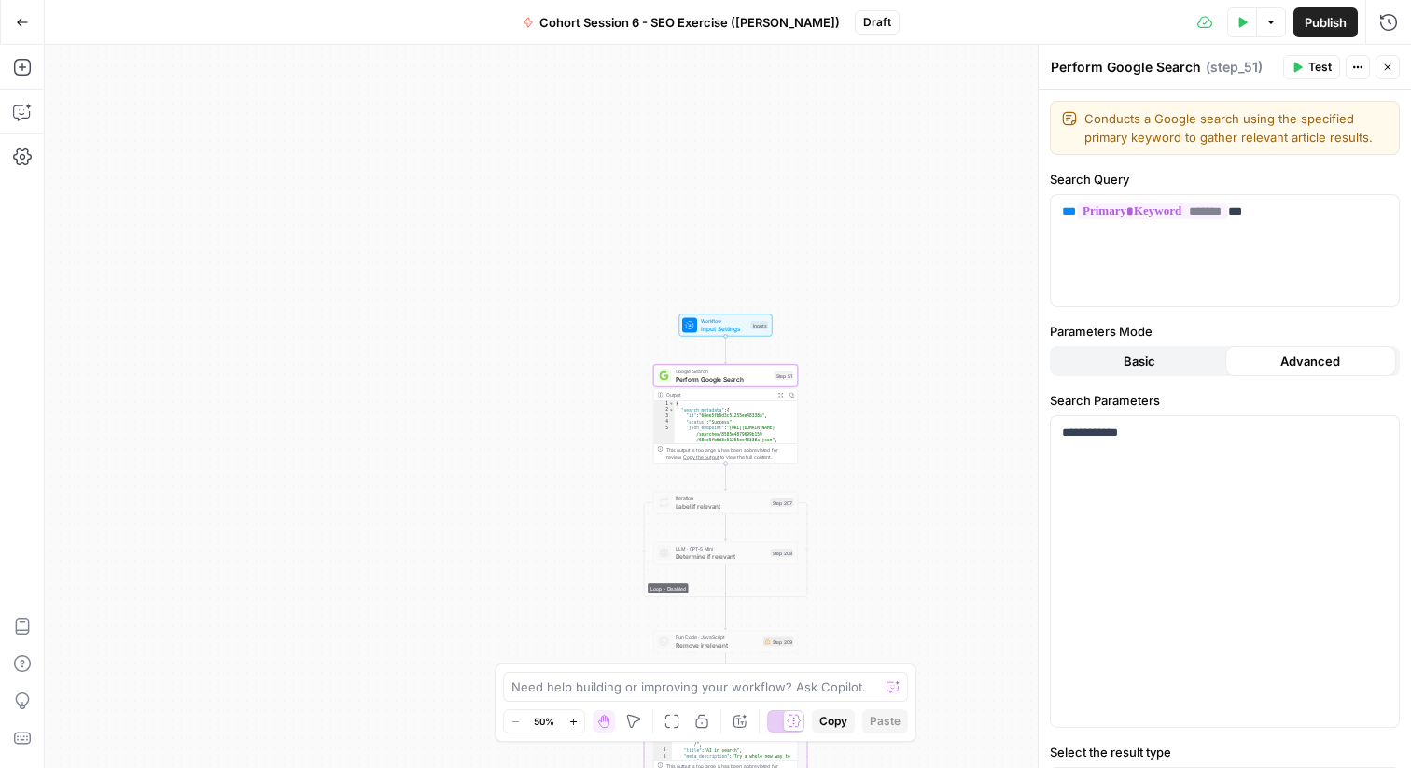
click at [1190, 356] on button "Basic" at bounding box center [1140, 361] width 172 height 30
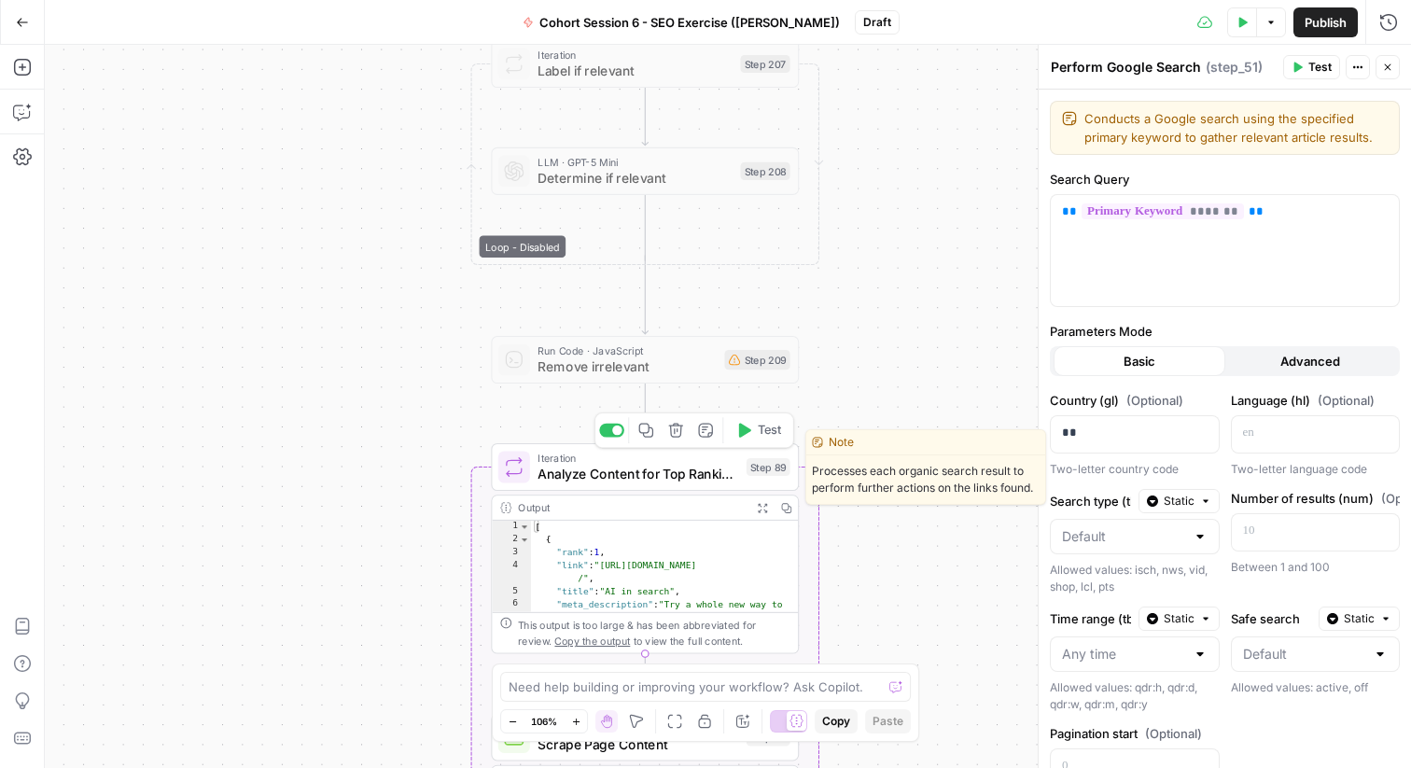
click at [671, 468] on span "Analyze Content for Top Ranking Pages" at bounding box center [638, 474] width 201 height 20
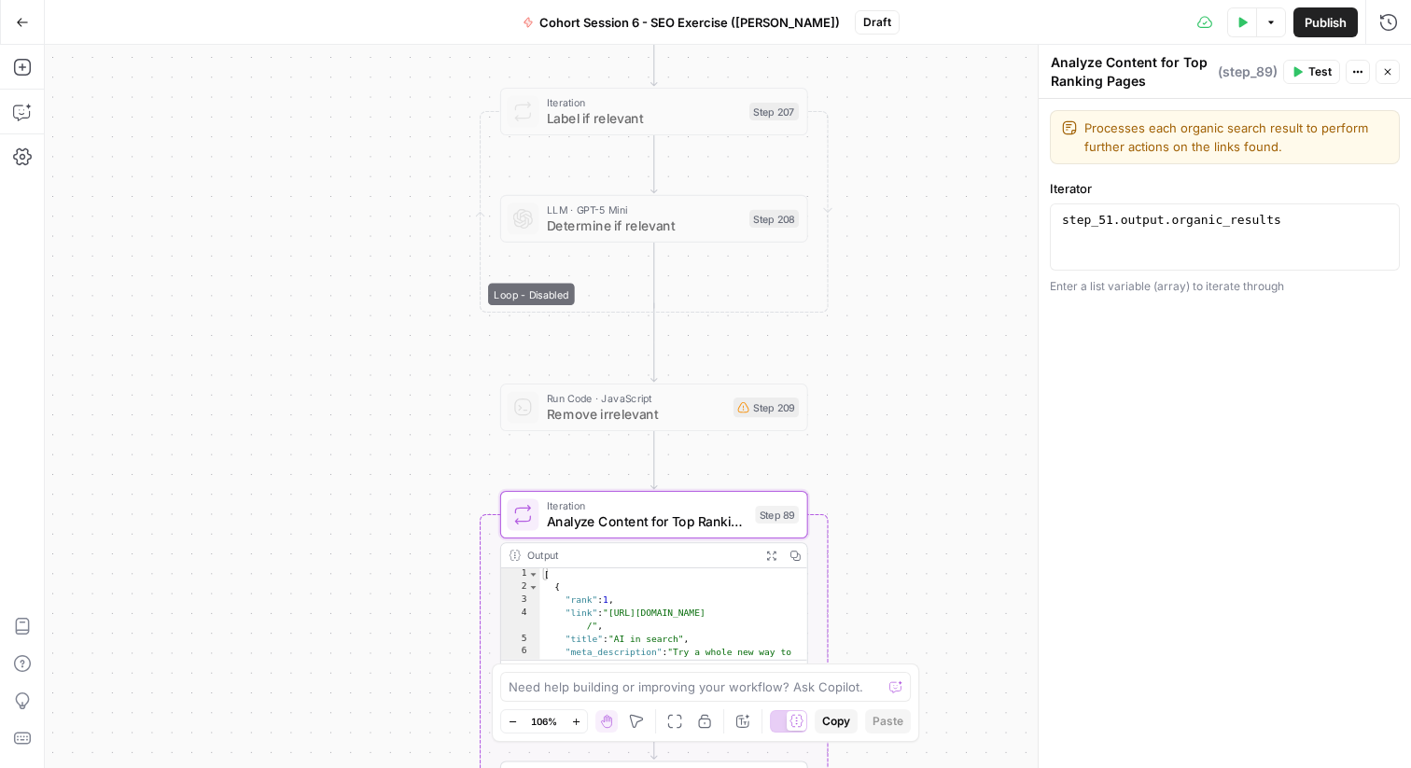
click at [955, 121] on div "Workflow Input Settings Inputs Google Search Perform Google Search Step 51 Outp…" at bounding box center [728, 406] width 1367 height 723
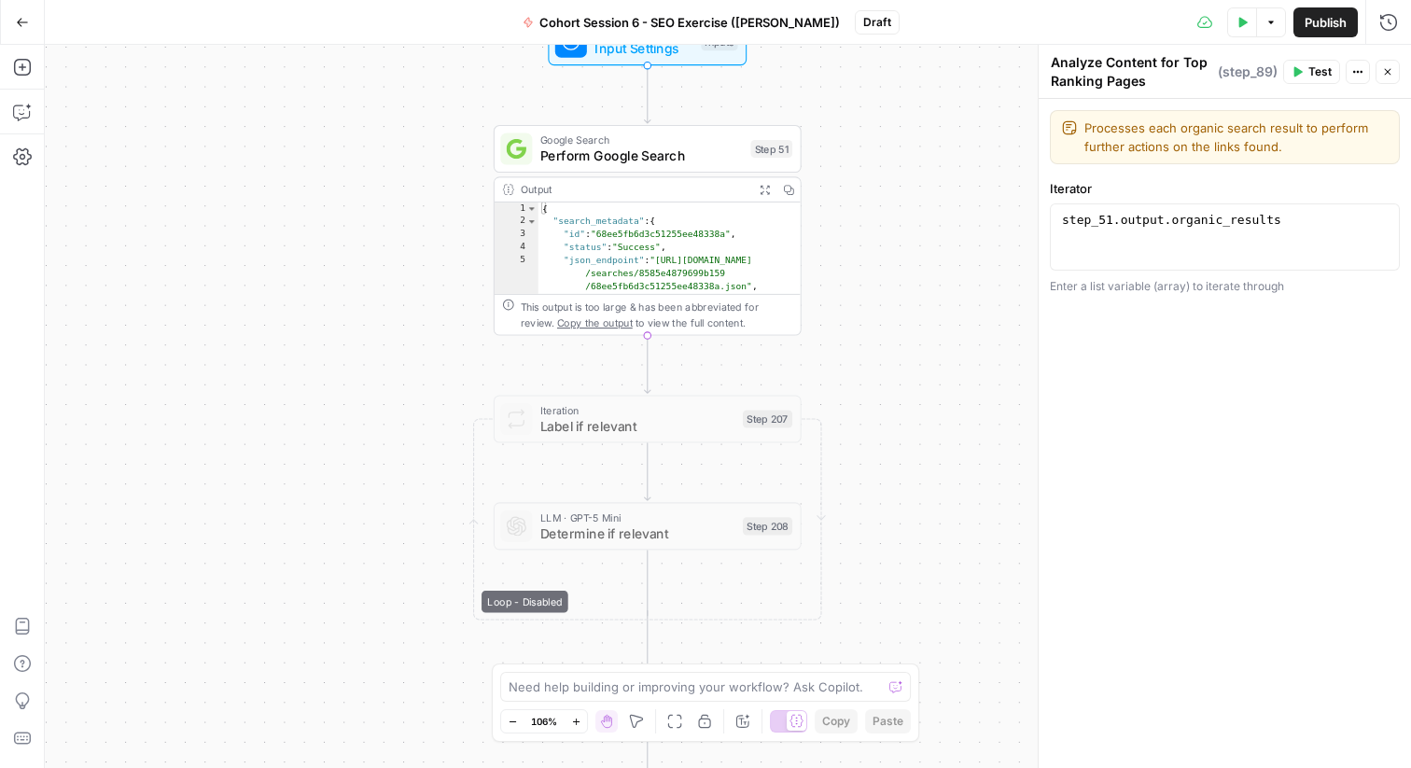
click at [17, 21] on icon "button" at bounding box center [22, 22] width 11 height 8
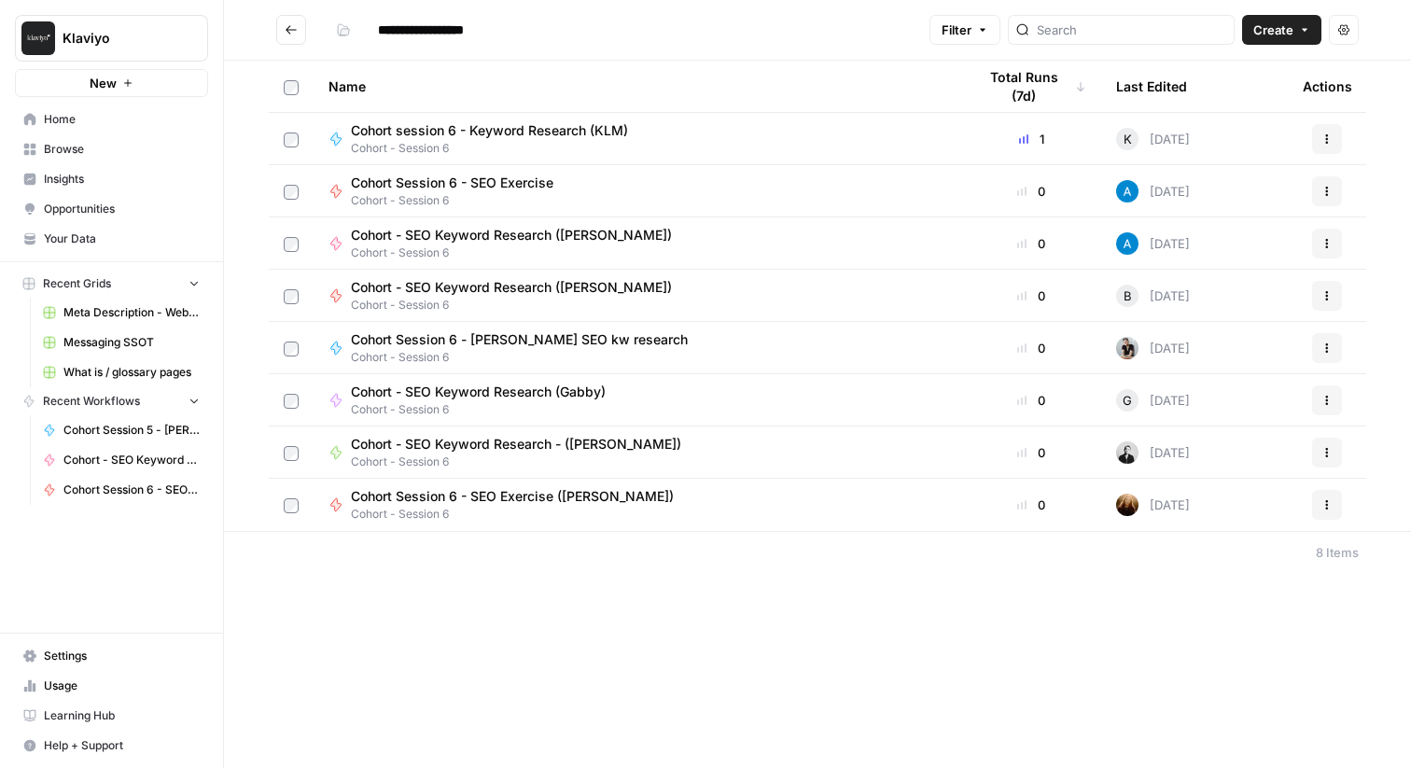
click at [654, 236] on div "Cohort - SEO Keyword Research ([PERSON_NAME] - Session 6" at bounding box center [638, 243] width 618 height 35
type input "**********"
click at [489, 499] on span "Cohort Session 6 - SEO Exercise ([PERSON_NAME])" at bounding box center [512, 496] width 323 height 19
type input "**********"
